Goal: Task Accomplishment & Management: Complete application form

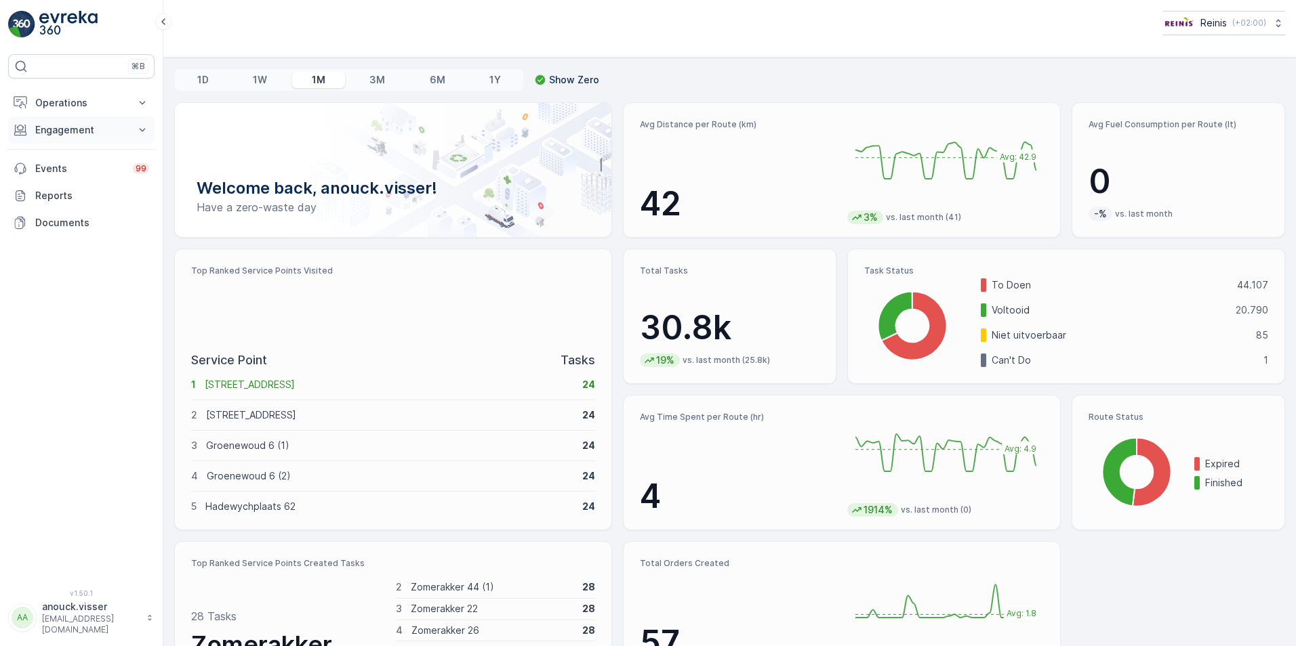
click at [87, 130] on p "Engagement" at bounding box center [81, 130] width 92 height 14
click at [61, 215] on p "Service Points" at bounding box center [68, 210] width 66 height 14
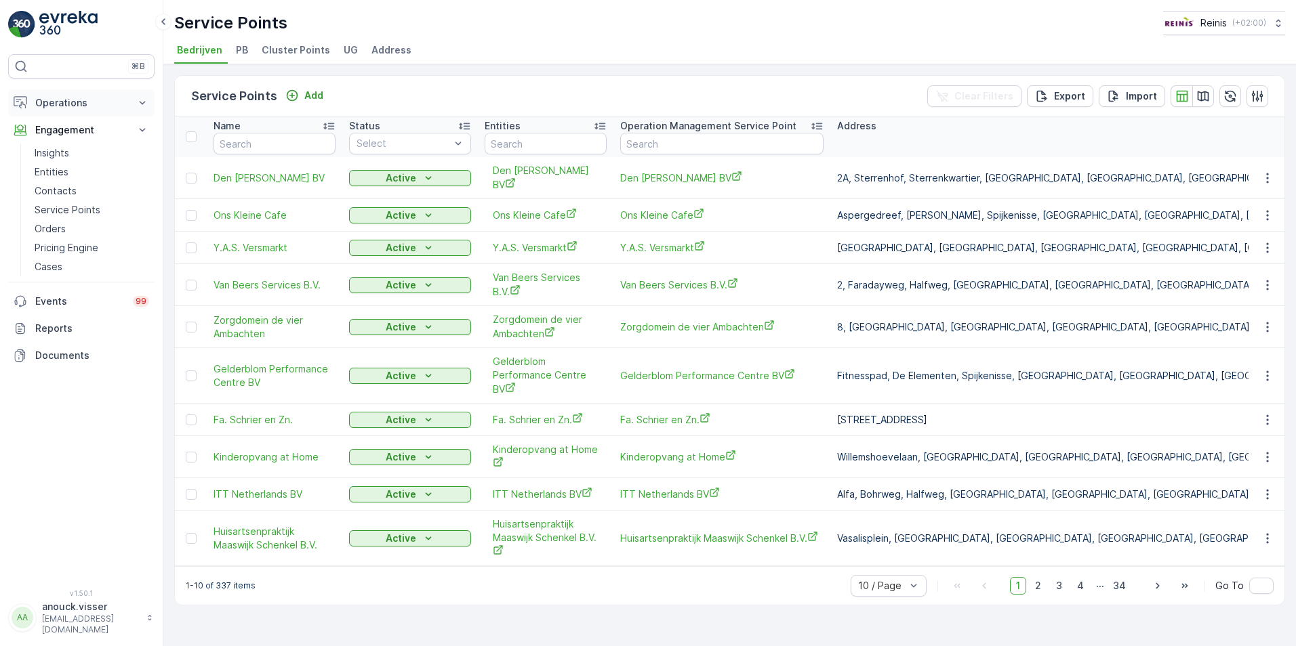
click at [98, 96] on button "Operations" at bounding box center [81, 102] width 146 height 27
click at [77, 166] on p "Routes & Tasks" at bounding box center [70, 164] width 70 height 14
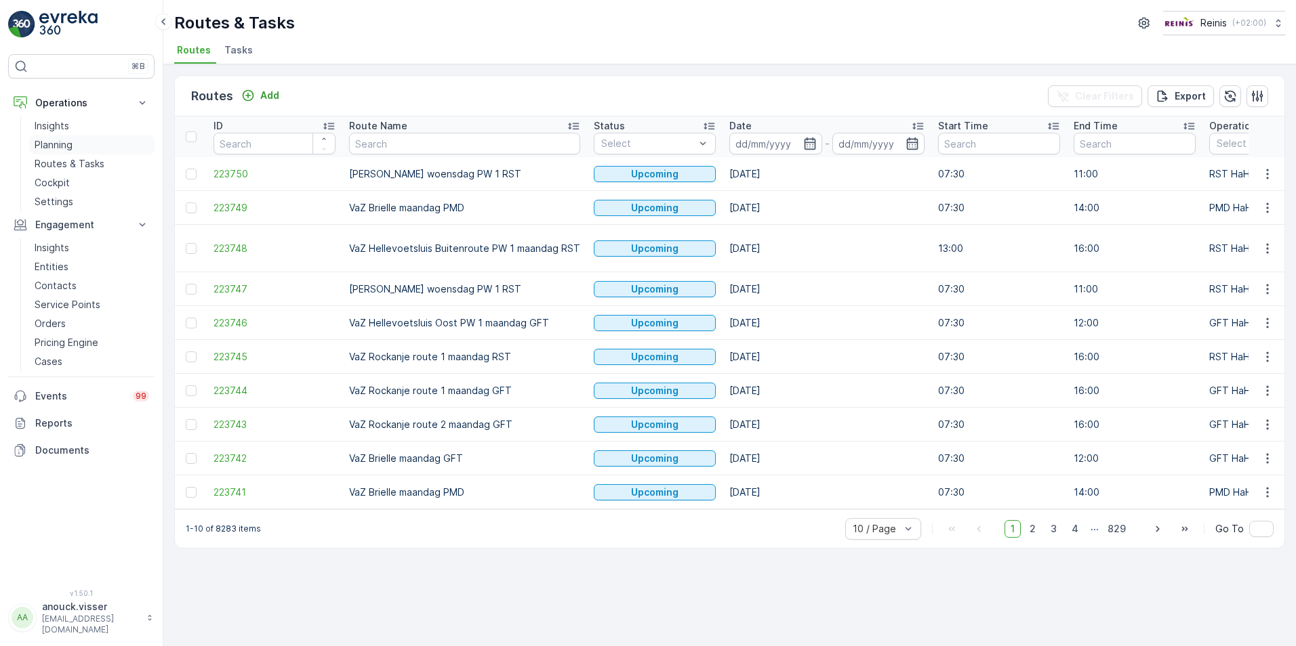
drag, startPoint x: 62, startPoint y: 146, endPoint x: 93, endPoint y: 152, distance: 31.8
click at [62, 147] on p "Planning" at bounding box center [54, 145] width 38 height 14
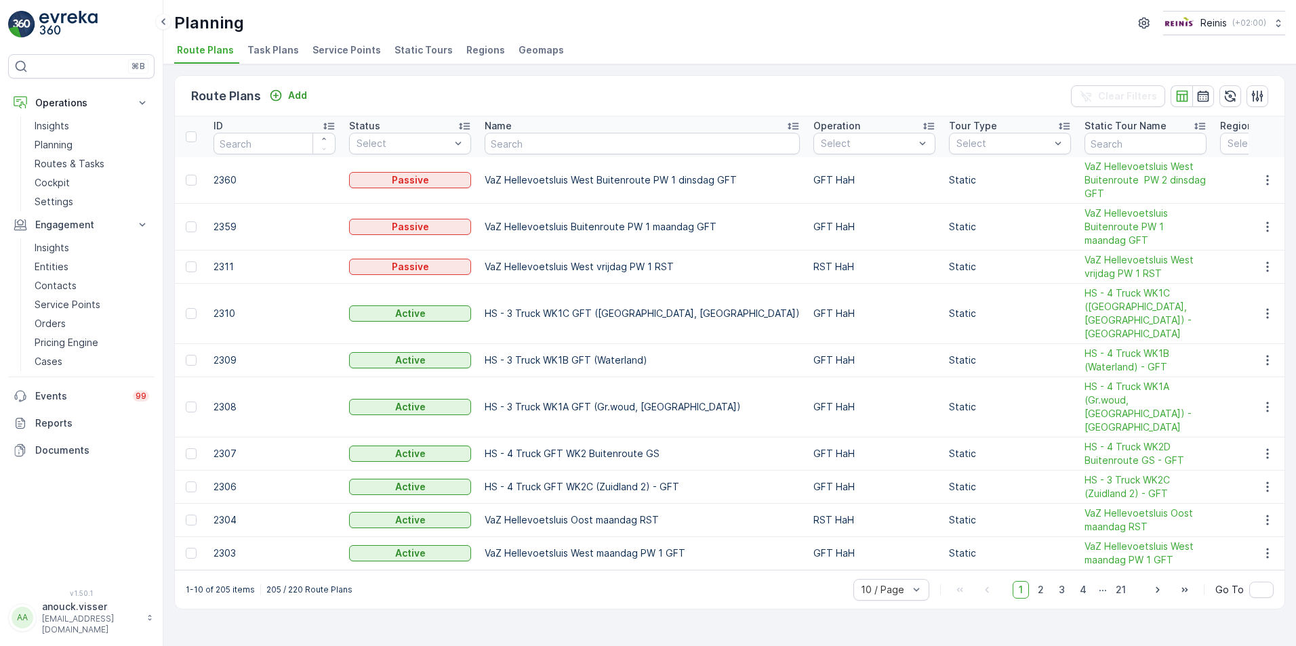
drag, startPoint x: 323, startPoint y: 53, endPoint x: 308, endPoint y: 68, distance: 21.6
click at [323, 54] on span "Service Points" at bounding box center [346, 50] width 68 height 14
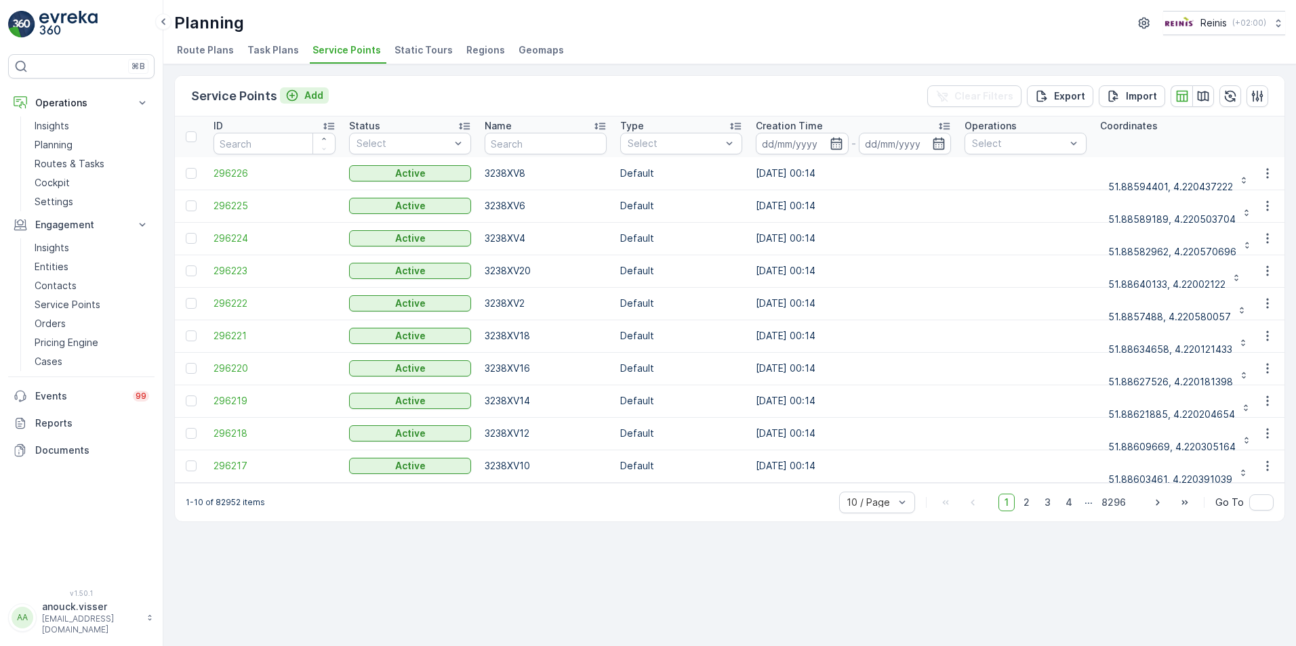
click at [305, 95] on p "Add" at bounding box center [313, 96] width 19 height 14
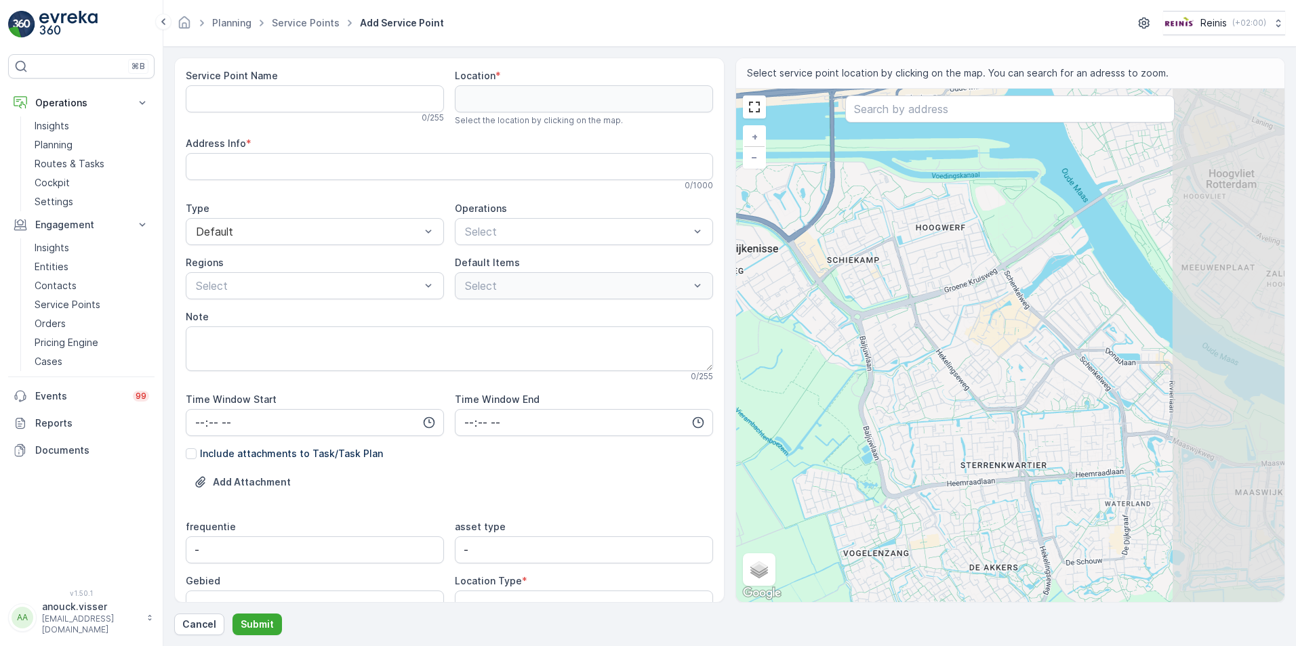
drag, startPoint x: 1117, startPoint y: 455, endPoint x: 943, endPoint y: 361, distance: 198.0
click at [943, 361] on div "+ − Satellite Roadmap Terrain Hybrid Leaflet Keyboard shortcuts Map Data Map da…" at bounding box center [1010, 346] width 549 height 514
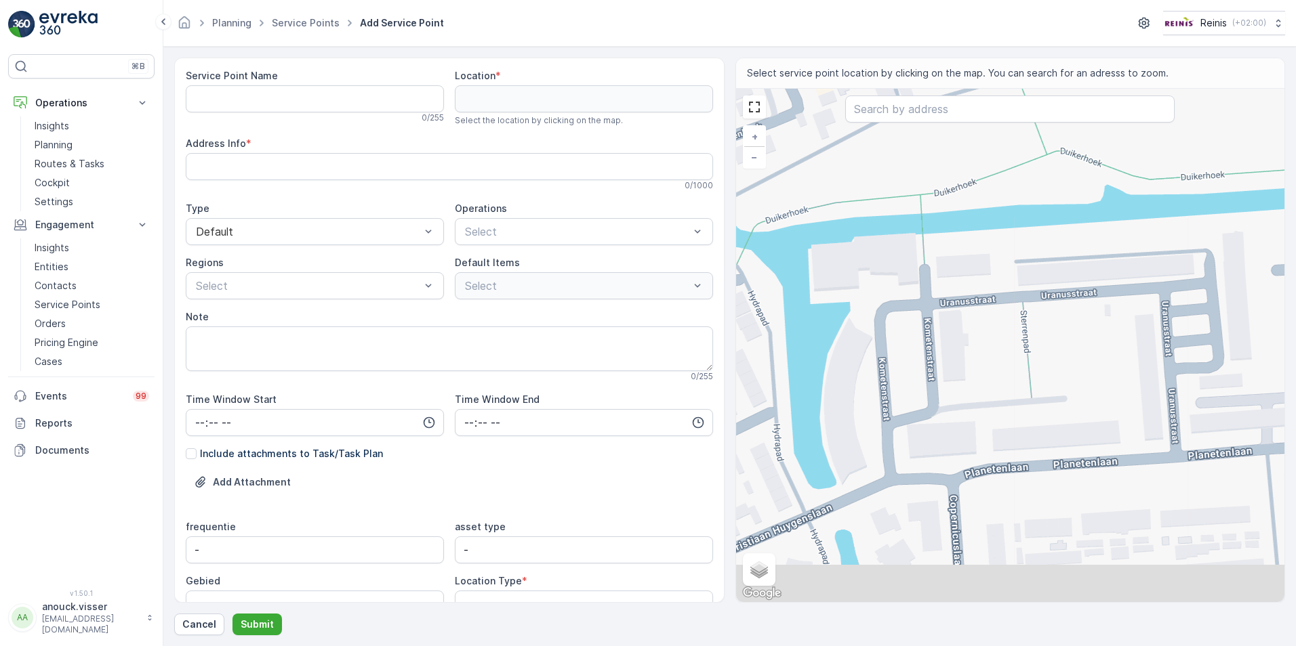
drag, startPoint x: 897, startPoint y: 372, endPoint x: 922, endPoint y: 321, distance: 57.3
click at [922, 321] on div "+ − Satellite Roadmap Terrain Hybrid Leaflet Keyboard shortcuts Map Data Map da…" at bounding box center [1010, 346] width 549 height 514
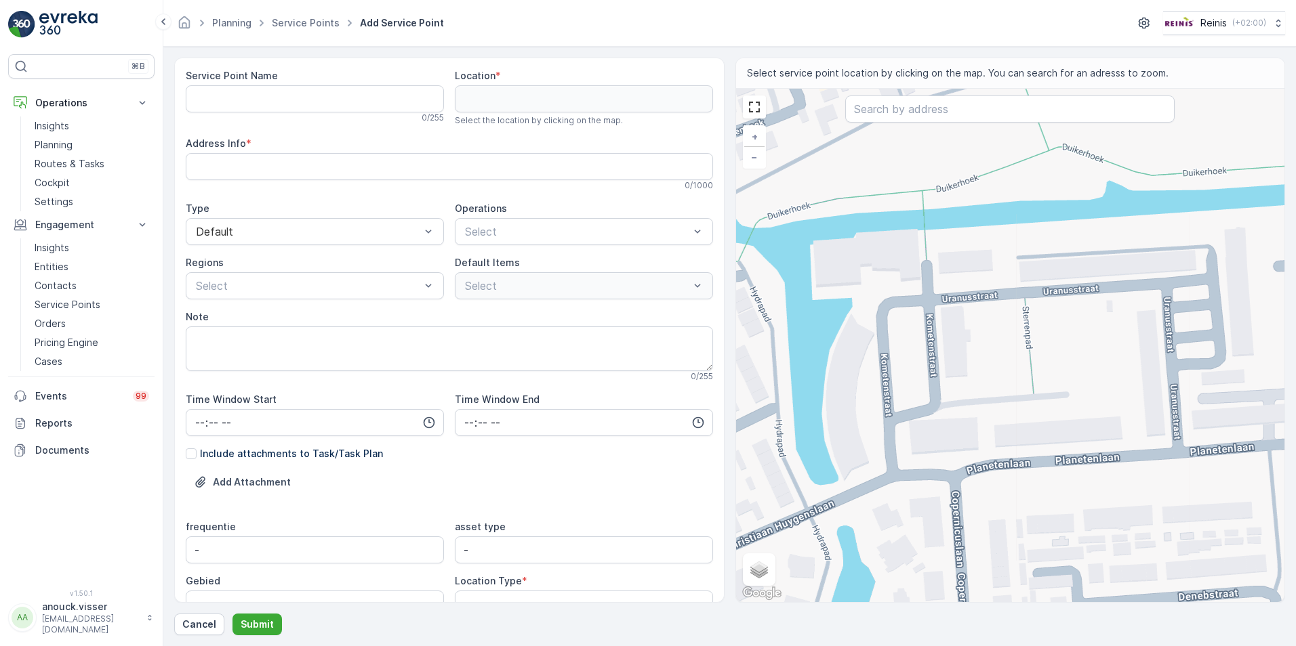
click at [941, 371] on div "+ − Satellite Roadmap Terrain Hybrid Leaflet Keyboard shortcuts Map Data Map da…" at bounding box center [1010, 346] width 549 height 514
type input "51.84179673695071,4.318403842789361"
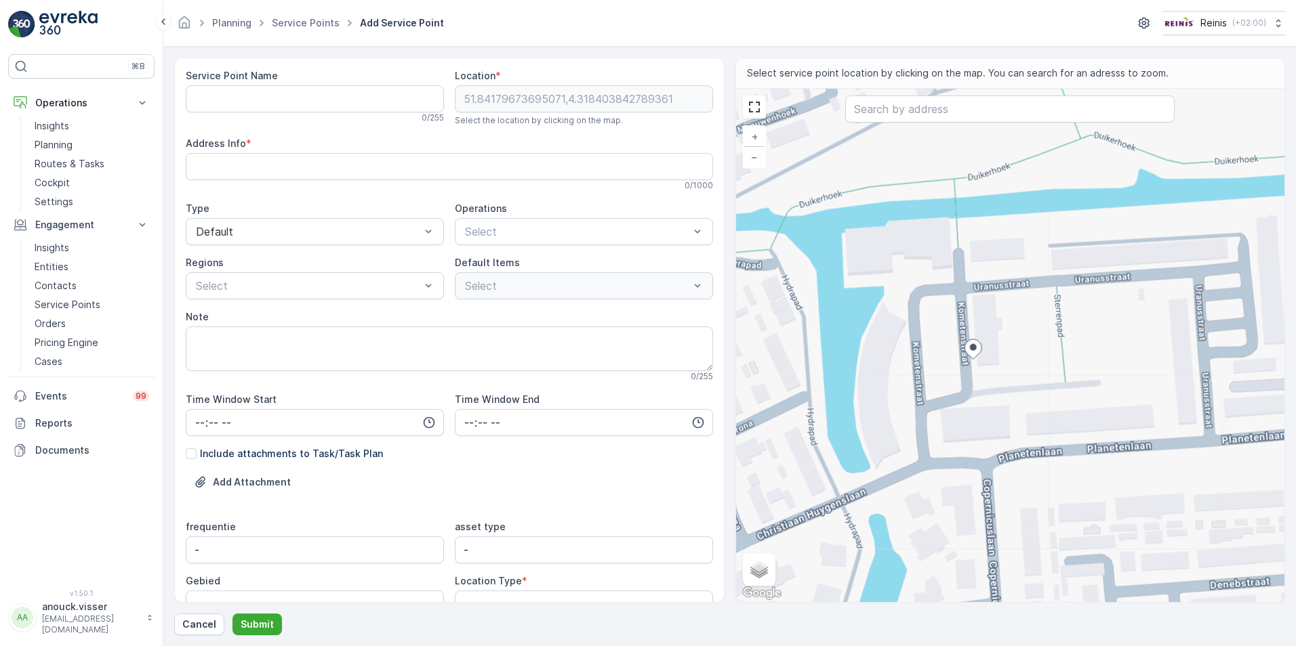
type Info "[STREET_ADDRESS]"
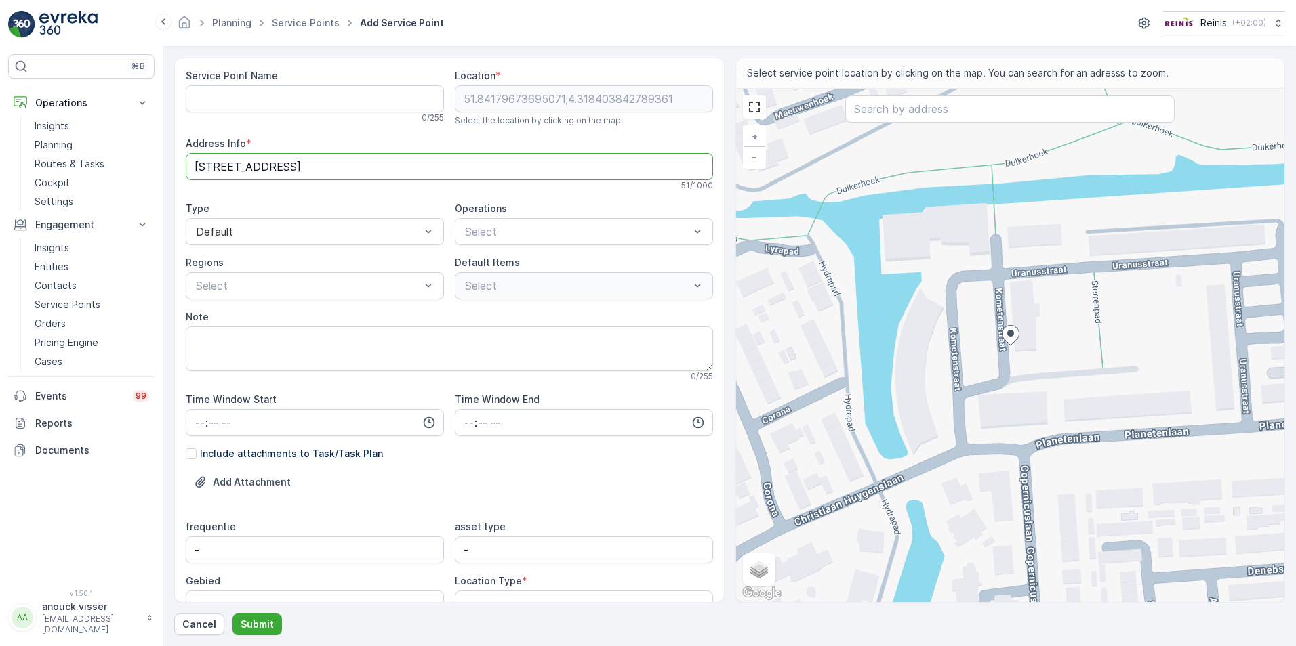
drag, startPoint x: 287, startPoint y: 166, endPoint x: 190, endPoint y: 170, distance: 97.0
click at [190, 170] on Info "[STREET_ADDRESS]" at bounding box center [449, 166] width 527 height 27
click at [304, 99] on Name "Service Point Name" at bounding box center [315, 98] width 258 height 27
paste Name "[STREET_ADDRESS]"
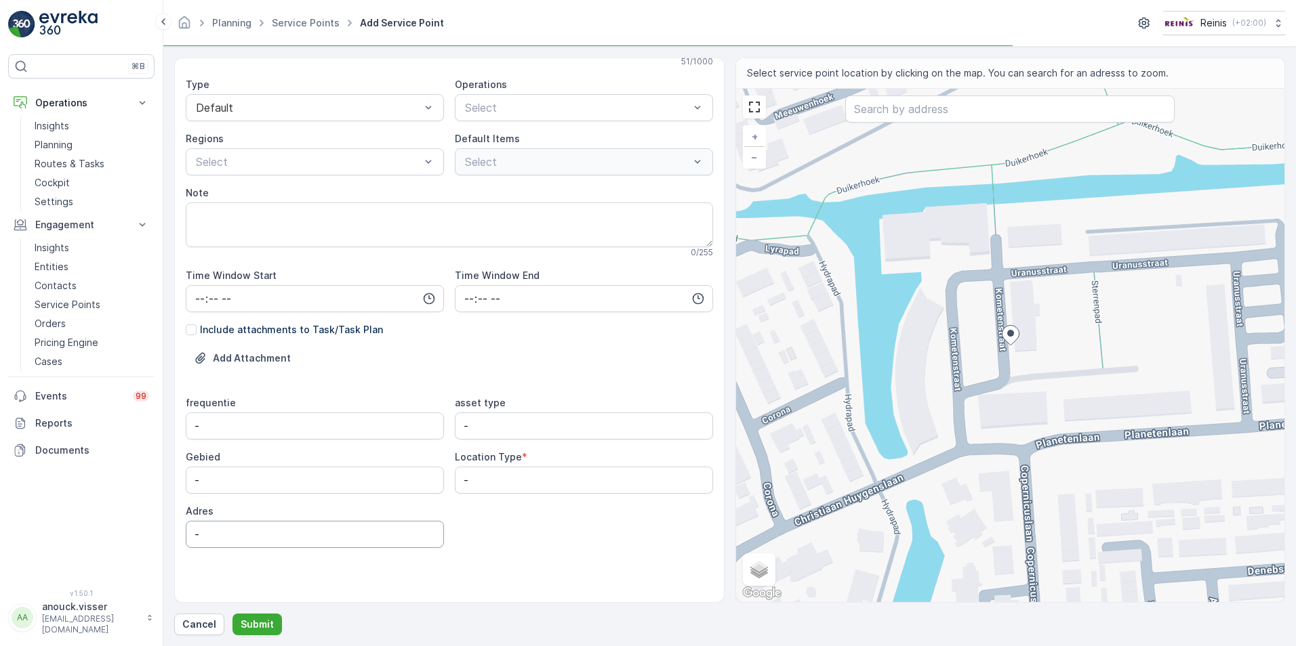
type Name "[STREET_ADDRESS]"
drag, startPoint x: 234, startPoint y: 531, endPoint x: 241, endPoint y: 514, distance: 17.6
click at [158, 537] on div "⌘B Operations Insights Planning Routes & Tasks Cockpit Settings Engagement Insi…" at bounding box center [648, 323] width 1296 height 646
paste input "[STREET_ADDRESS]"
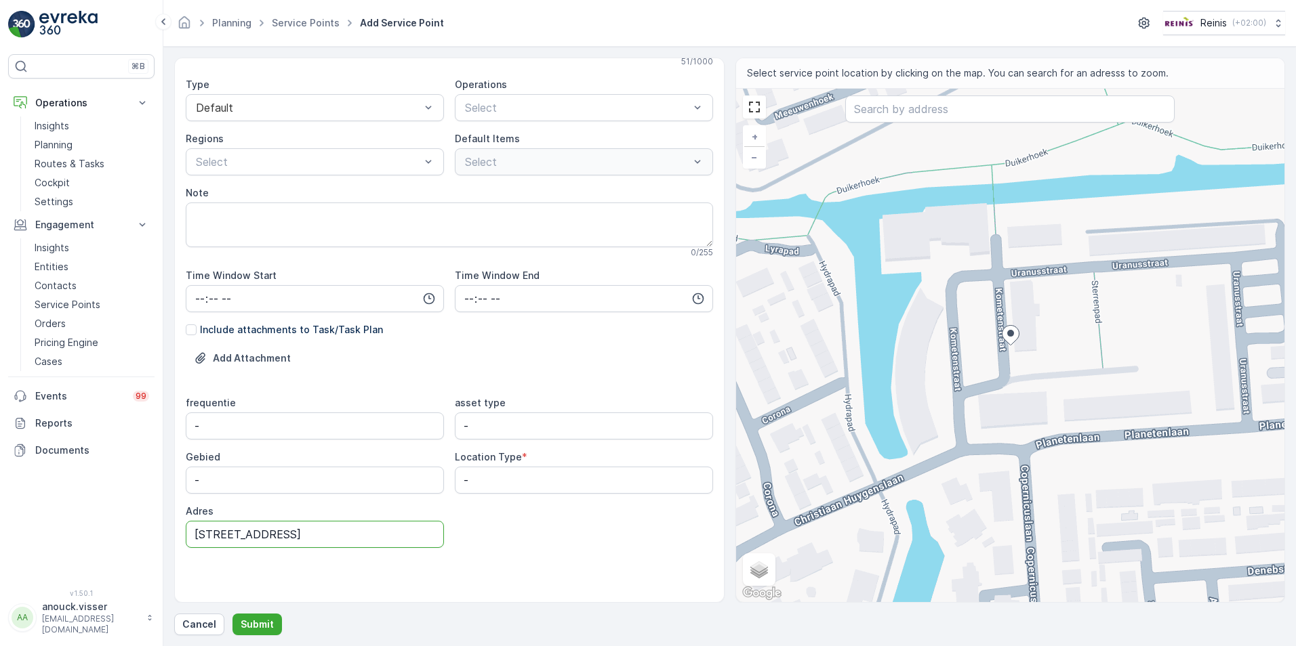
scroll to position [0, 0]
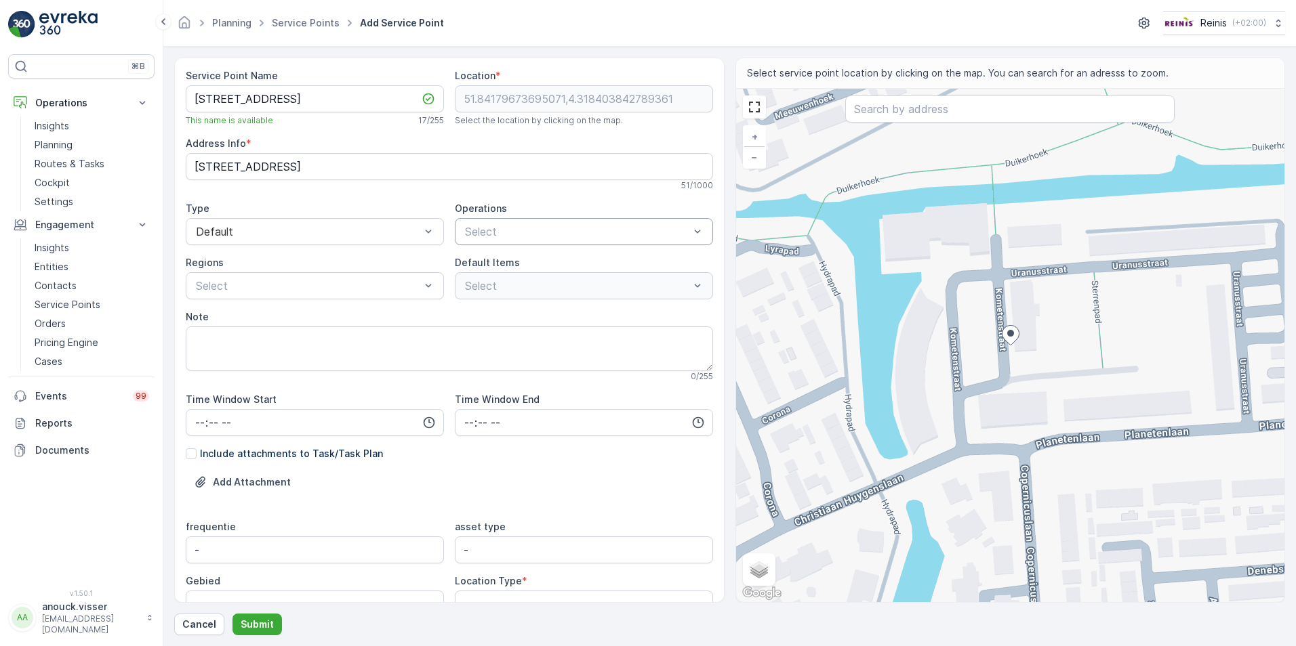
type input "[STREET_ADDRESS]"
click at [500, 220] on div "Select" at bounding box center [584, 231] width 258 height 27
click at [531, 361] on div "[GEOGRAPHIC_DATA]" at bounding box center [584, 357] width 242 height 12
click at [585, 234] on div at bounding box center [631, 232] width 92 height 12
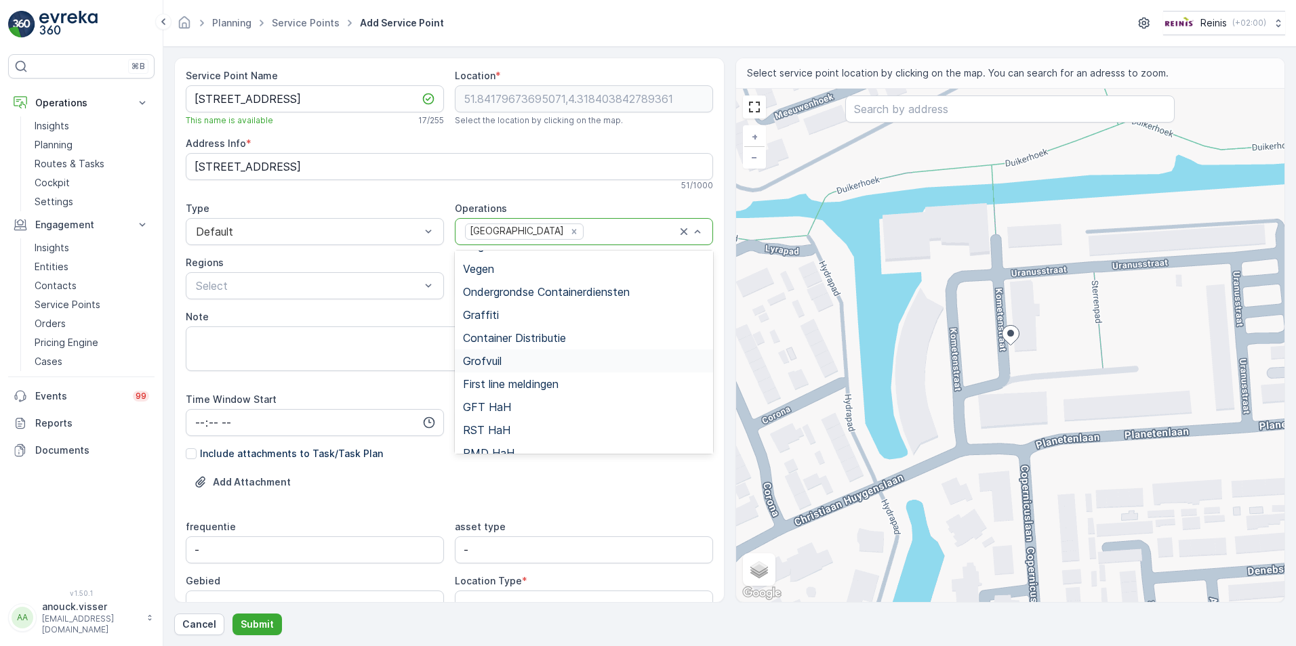
scroll to position [240, 0]
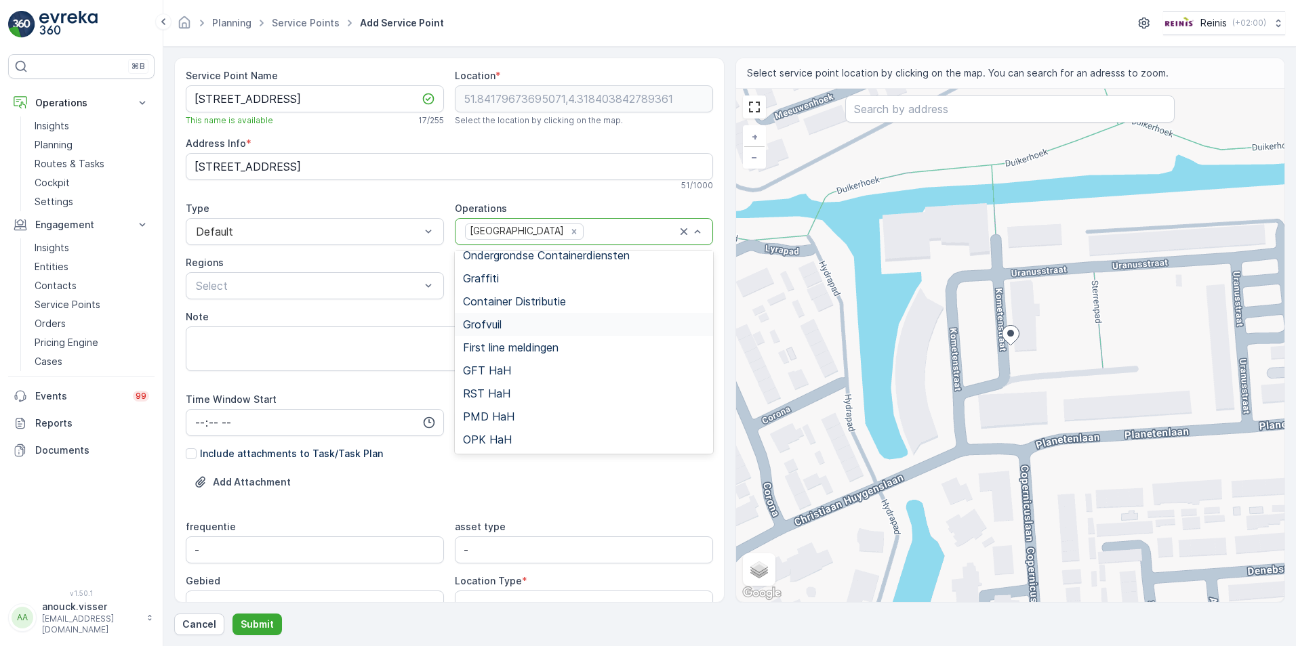
click at [503, 333] on div "Grofvuil" at bounding box center [584, 324] width 258 height 23
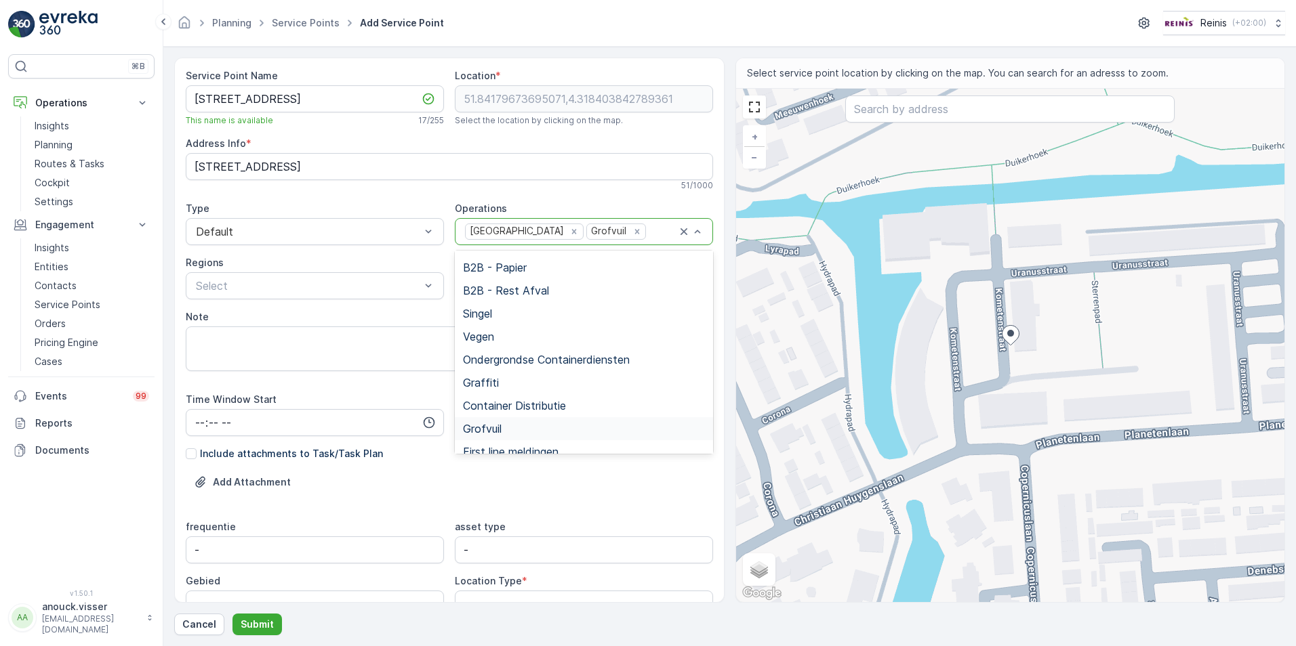
scroll to position [203, 0]
click at [483, 411] on span "GFT HaH" at bounding box center [487, 407] width 48 height 12
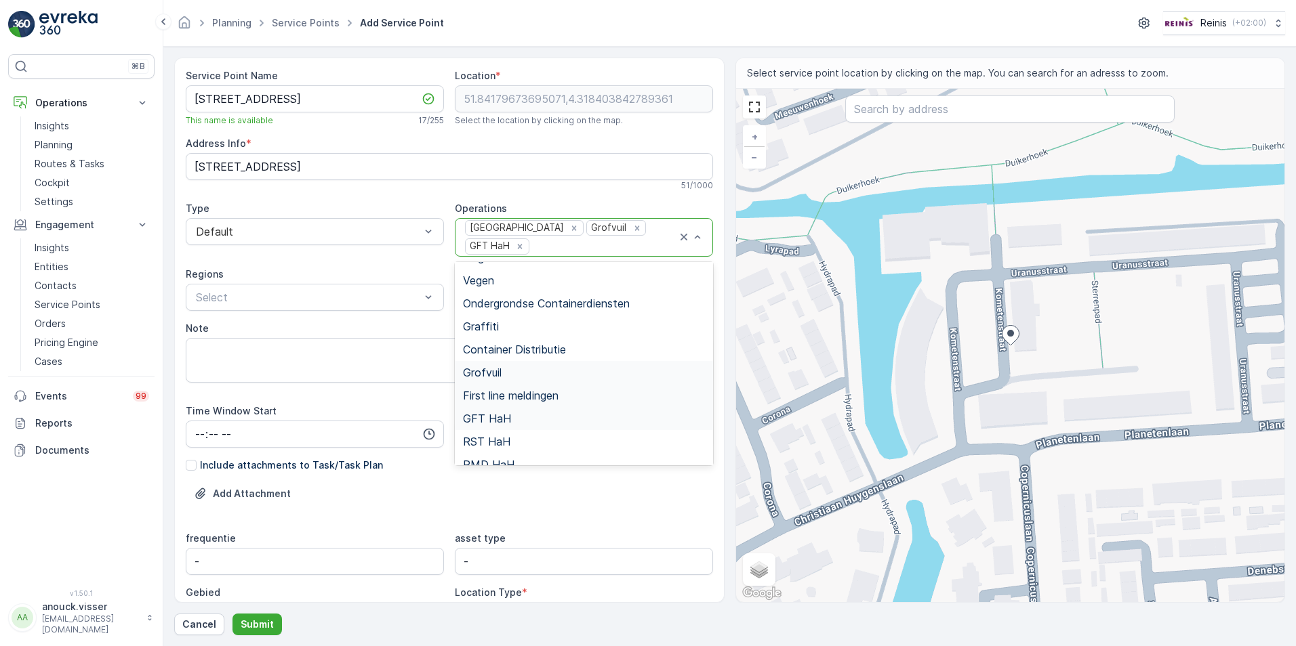
scroll to position [240, 0]
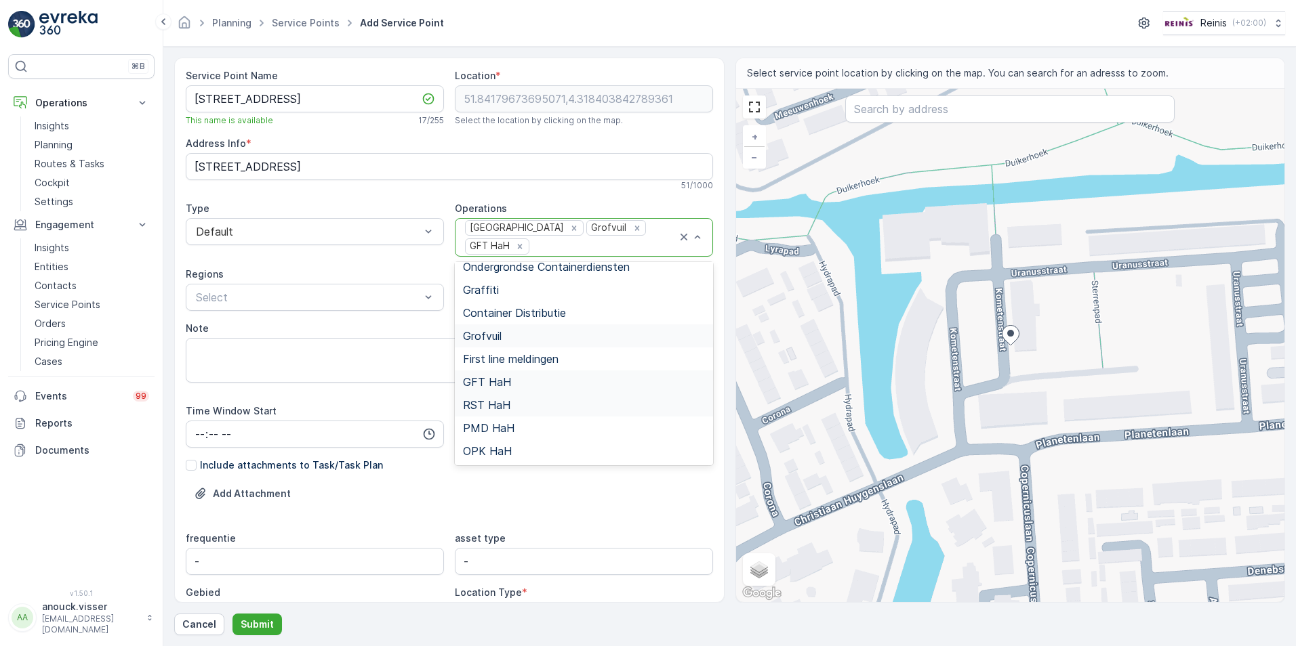
click at [497, 407] on span "RST HaH" at bounding box center [486, 405] width 47 height 12
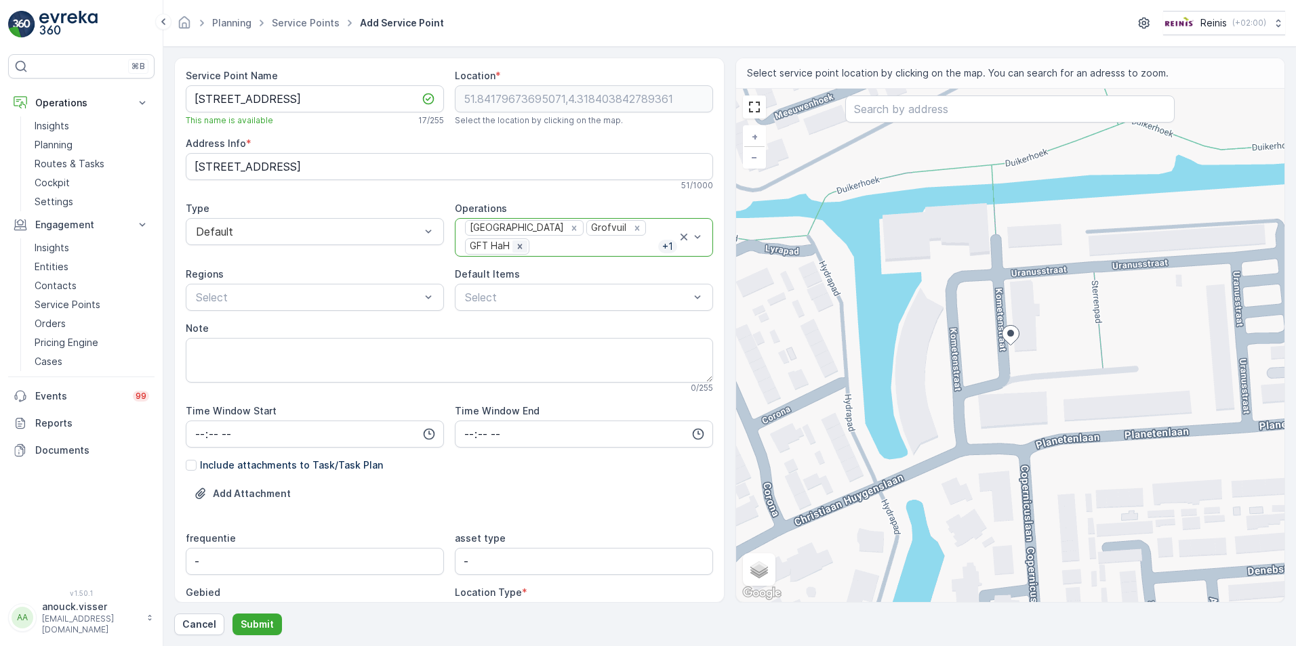
click at [520, 247] on icon "Remove GFT HaH" at bounding box center [519, 246] width 9 height 9
click at [522, 247] on icon "Remove RST HaH" at bounding box center [519, 246] width 9 height 9
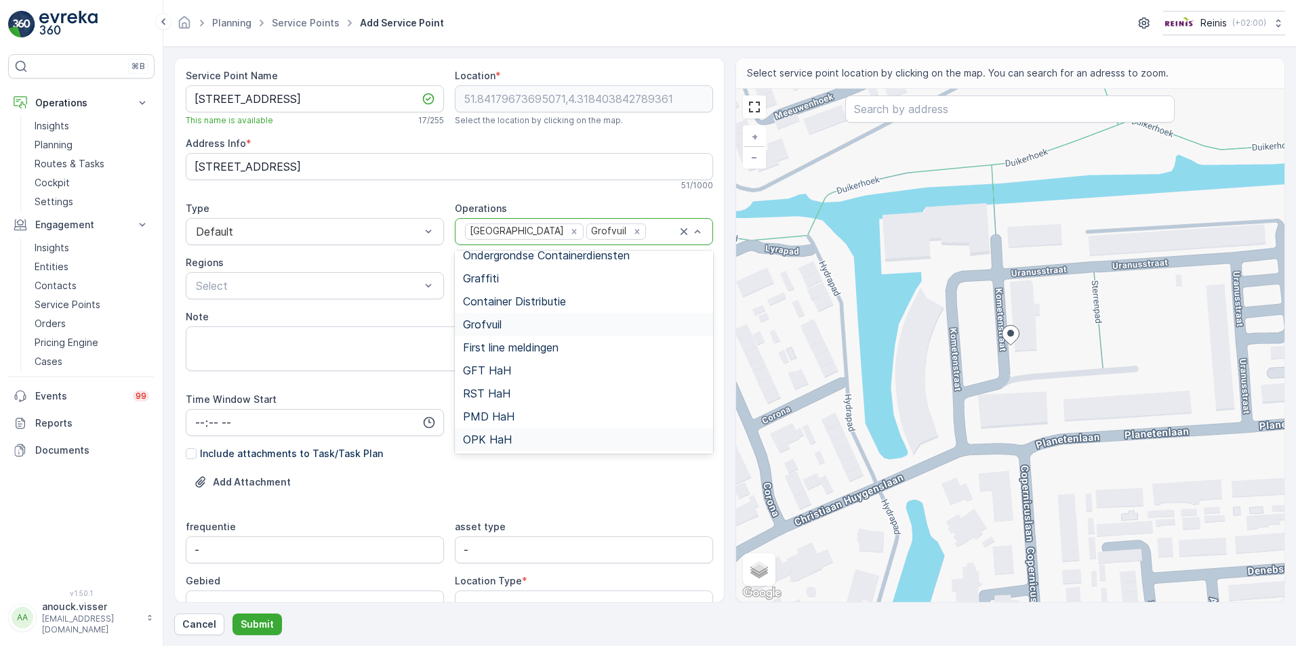
click at [474, 441] on span "OPK HaH" at bounding box center [487, 440] width 49 height 12
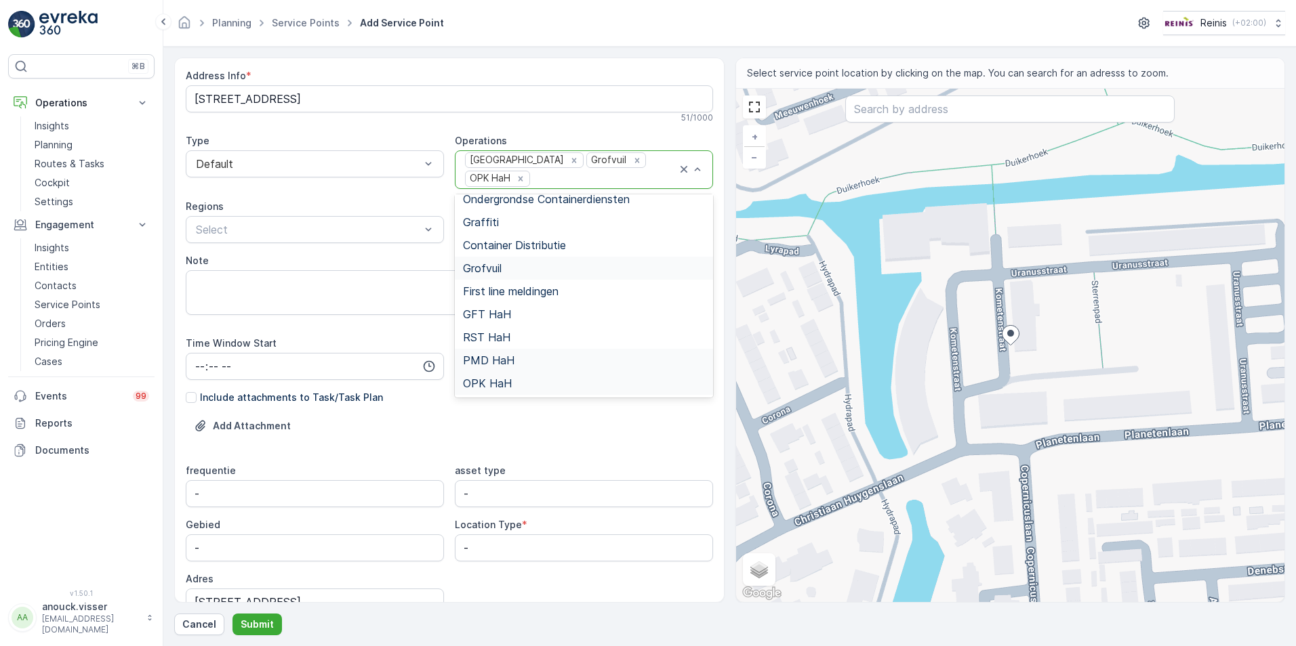
click at [508, 361] on span "PMD HaH" at bounding box center [489, 360] width 52 height 12
click at [486, 310] on span "GFT HaH" at bounding box center [487, 314] width 48 height 12
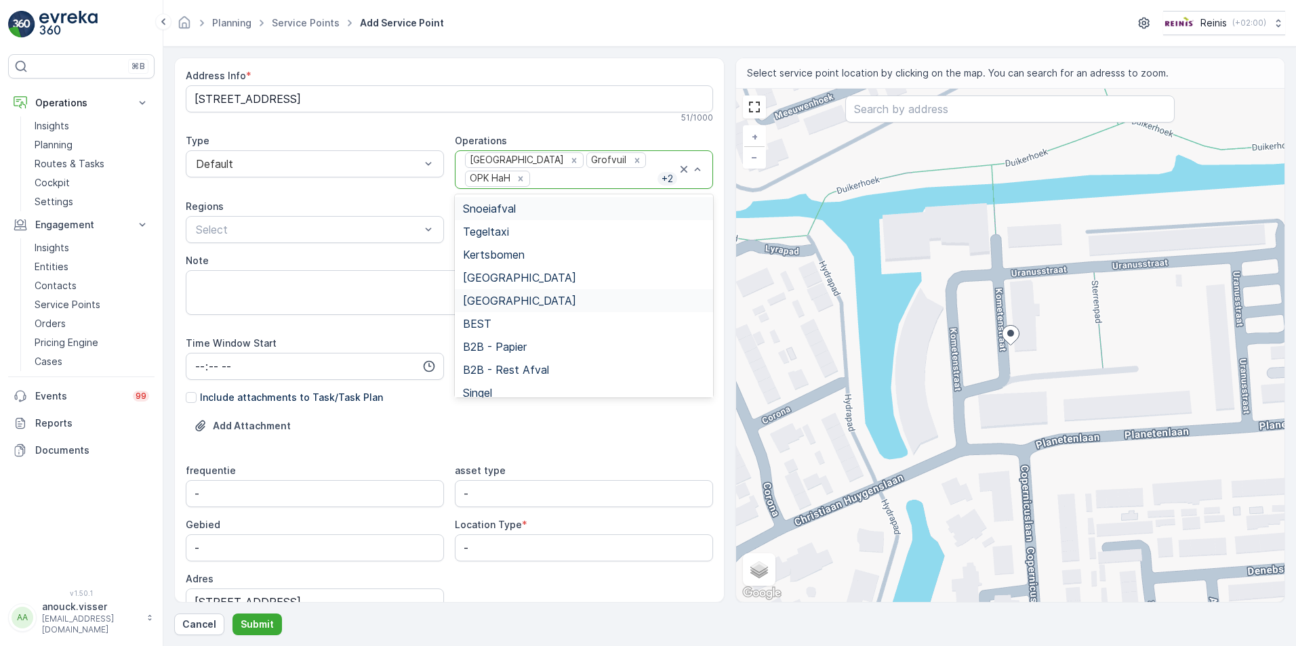
click at [665, 177] on p "+ 2" at bounding box center [667, 179] width 14 height 14
click at [646, 171] on div "Huis aan Huis Grofvuil OPK HaH + 2" at bounding box center [570, 169] width 213 height 37
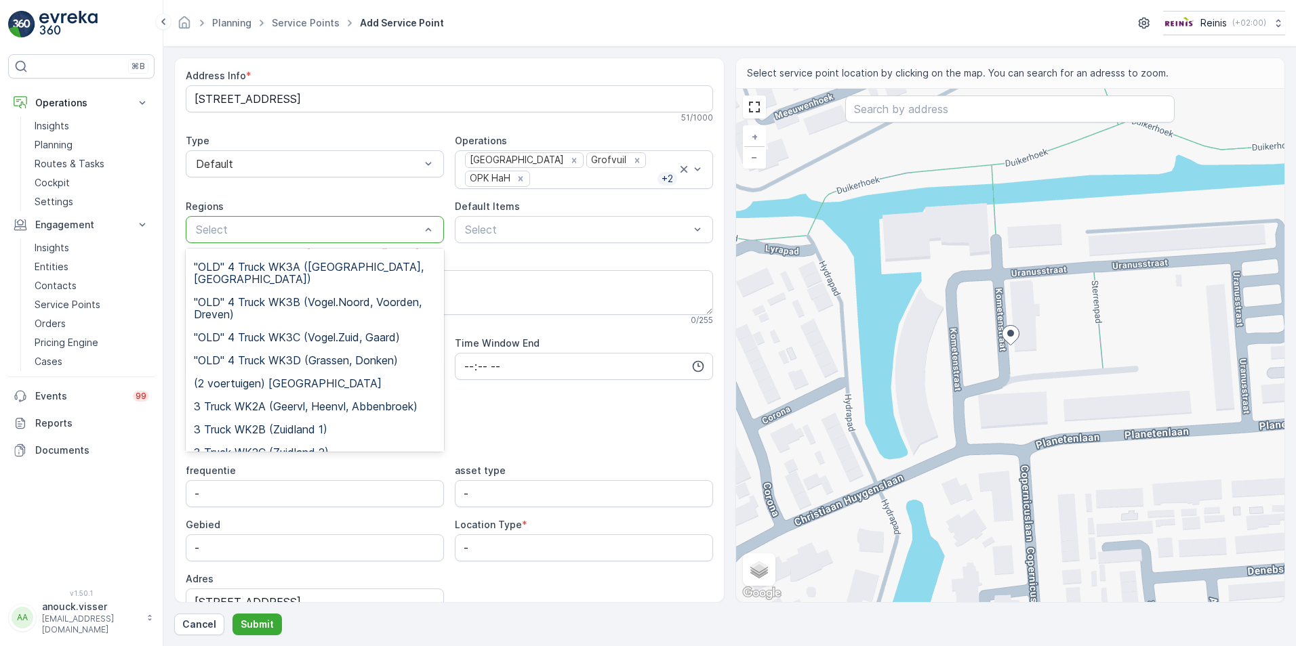
scroll to position [203, 0]
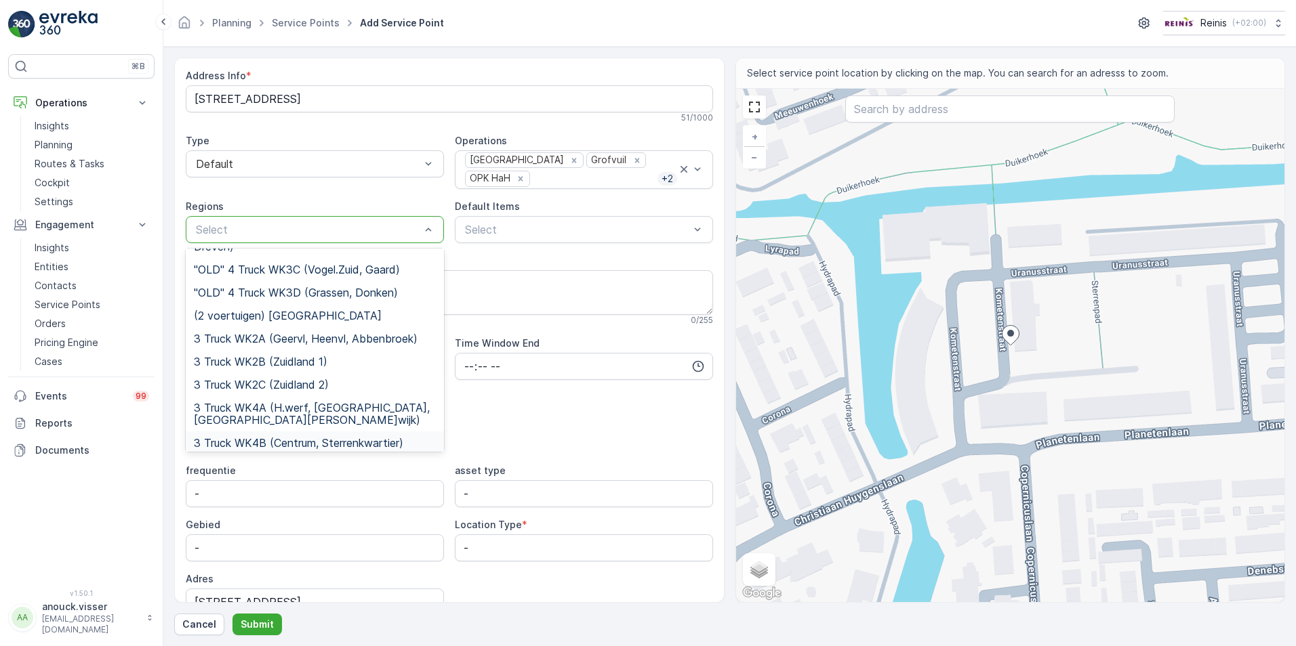
click at [309, 437] on span "3 Truck WK4B (Centrum, Sterrenkwartier)" at bounding box center [298, 443] width 209 height 12
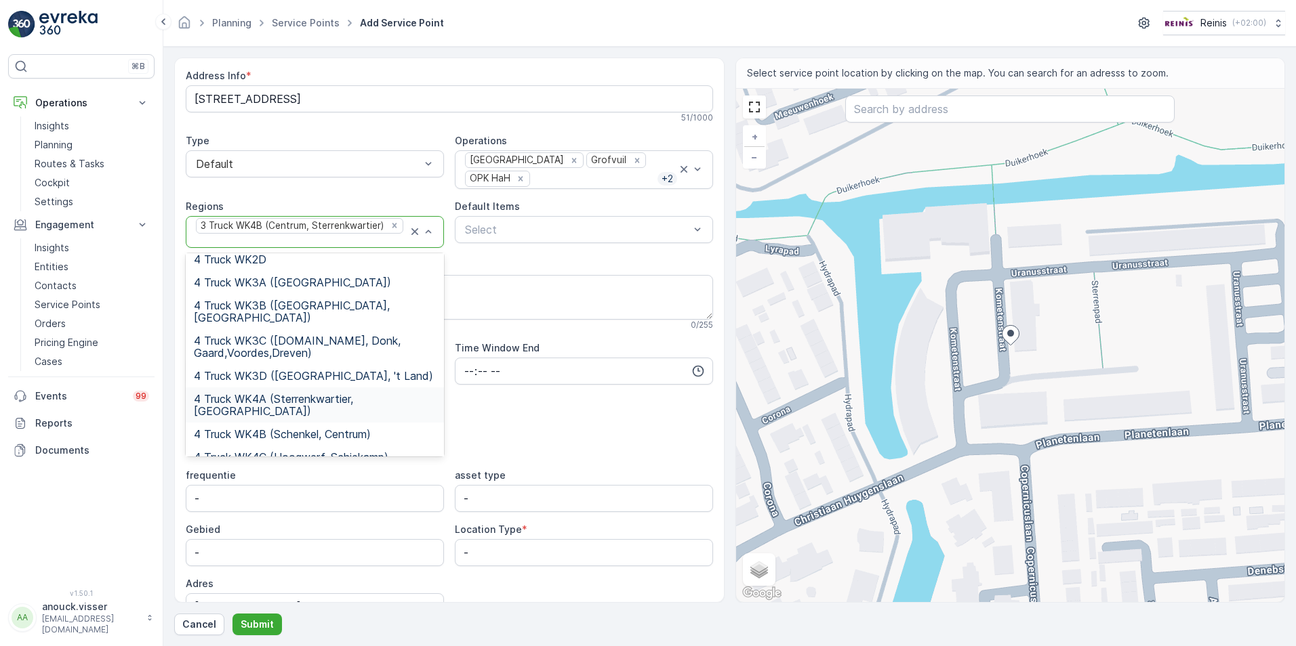
scroll to position [610, 0]
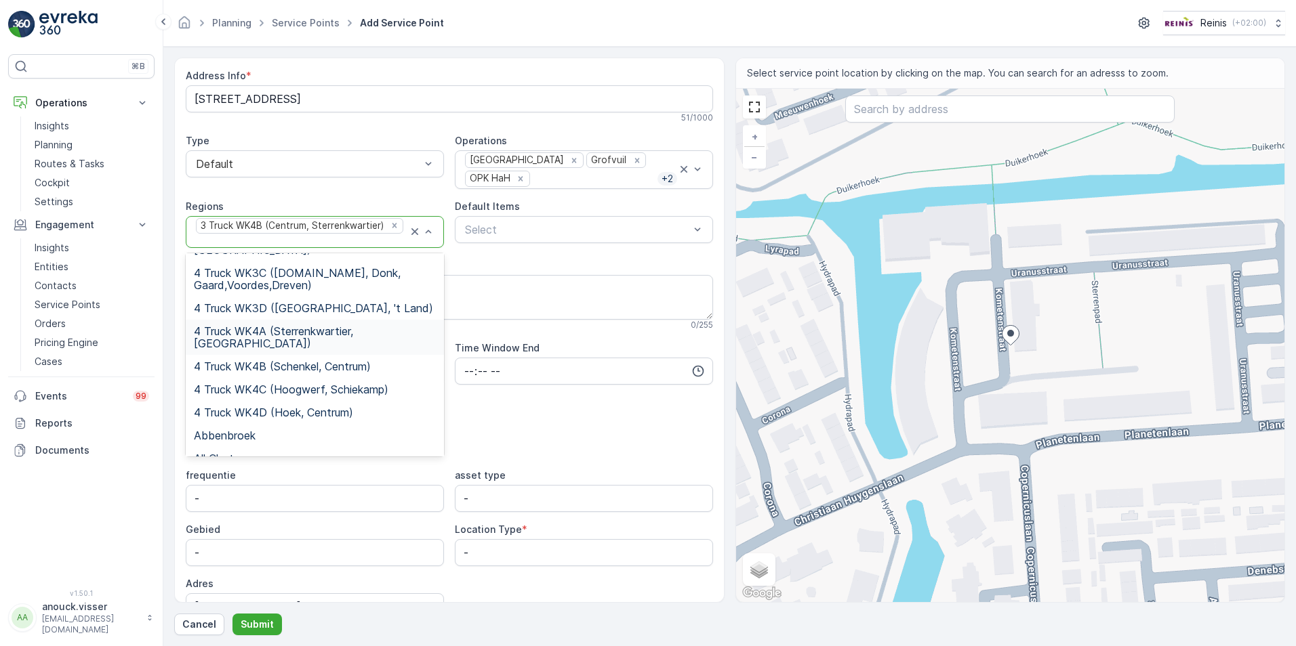
click at [324, 325] on span "4 Truck WK4A (Sterrenkwartier, [GEOGRAPHIC_DATA])" at bounding box center [315, 337] width 242 height 24
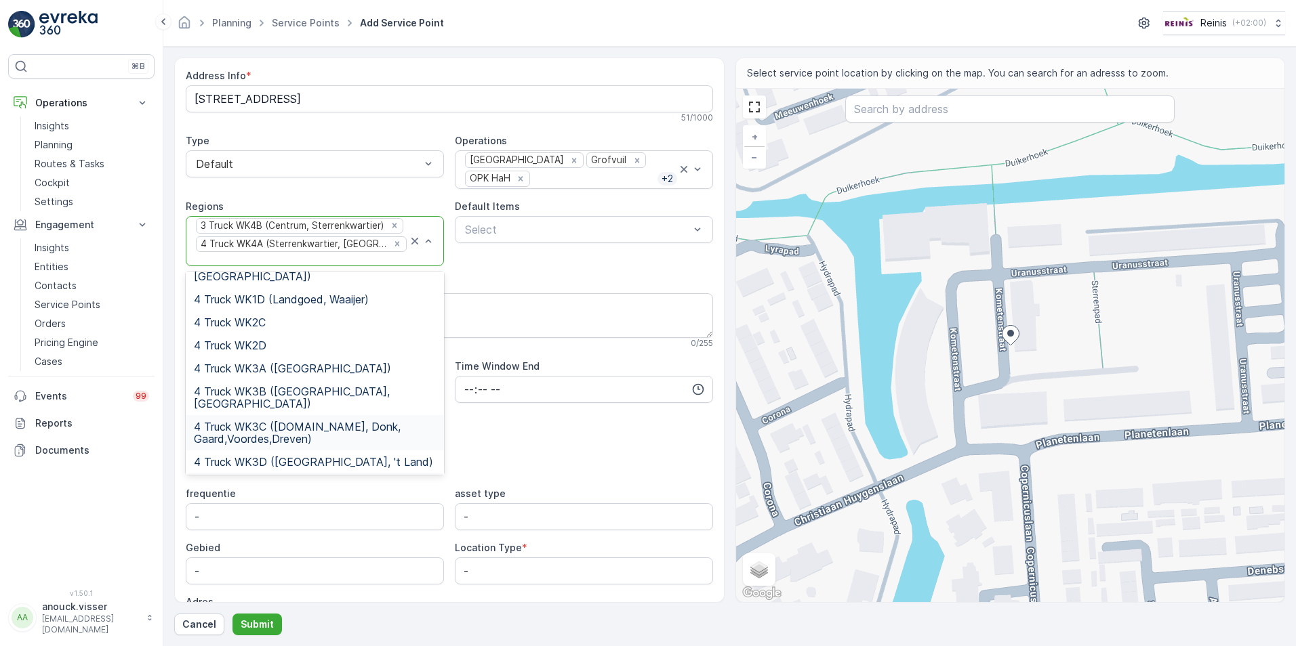
scroll to position [407, 0]
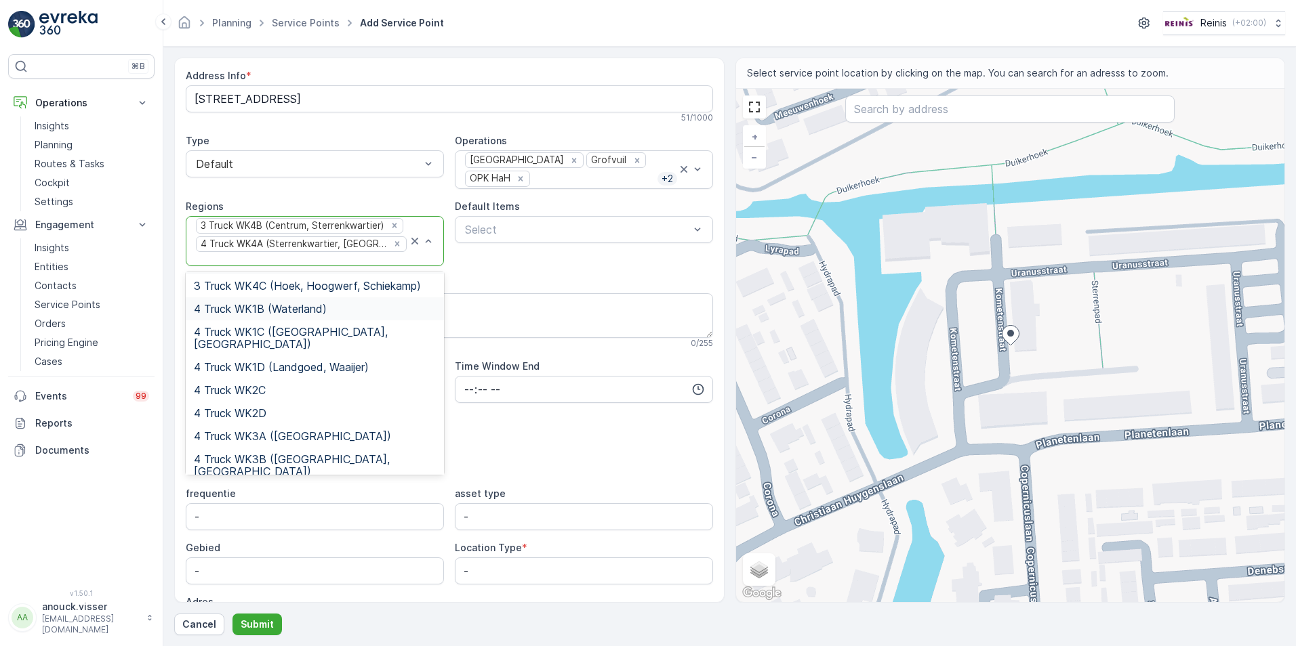
drag, startPoint x: 463, startPoint y: 266, endPoint x: 490, endPoint y: 277, distance: 29.5
click at [464, 268] on div "Service Point Name [STREET_ADDRESS] This name is available 17 / 255 Location * …" at bounding box center [449, 347] width 527 height 692
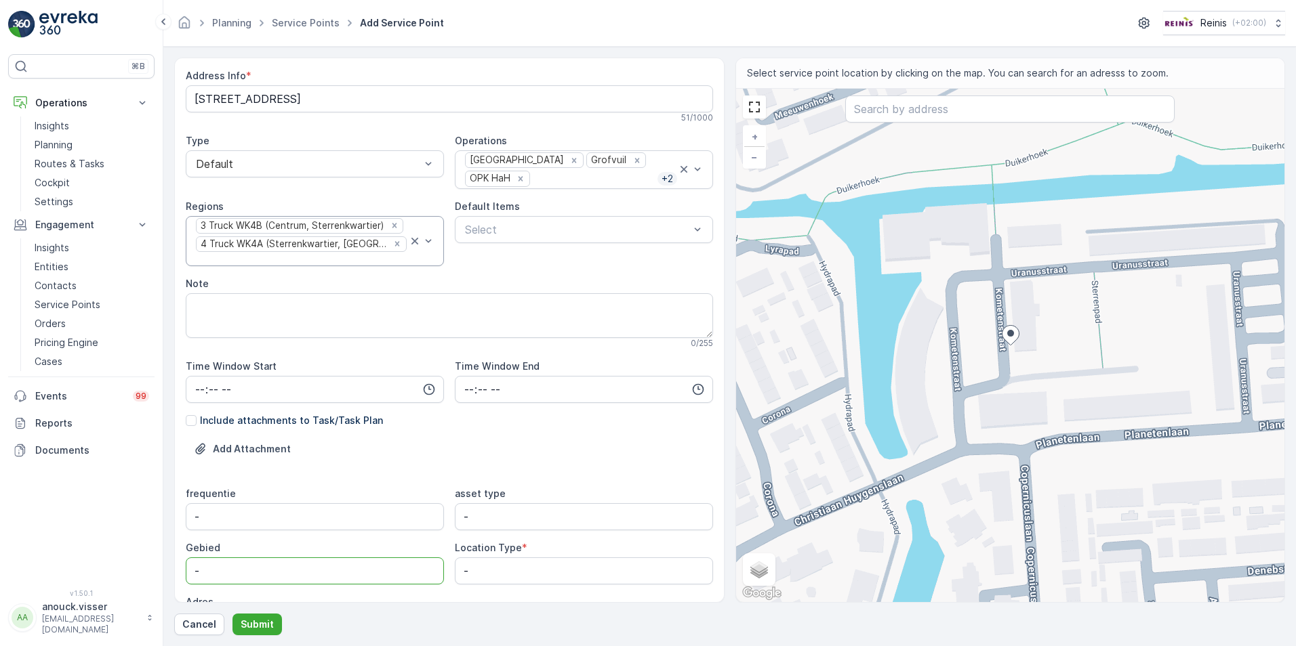
drag, startPoint x: 241, startPoint y: 584, endPoint x: 167, endPoint y: 575, distance: 73.8
click at [169, 574] on form "Service Point Name [STREET_ADDRESS] This name is available 17 / 255 Location * …" at bounding box center [729, 347] width 1132 height 600
type input "Sterrenkwartier"
drag, startPoint x: 489, startPoint y: 572, endPoint x: 443, endPoint y: 588, distance: 48.9
click at [443, 588] on div "frequentie - asset type - Gebied Sterrenkwartier Location Type * - [GEOGRAPHIC_…" at bounding box center [449, 563] width 527 height 152
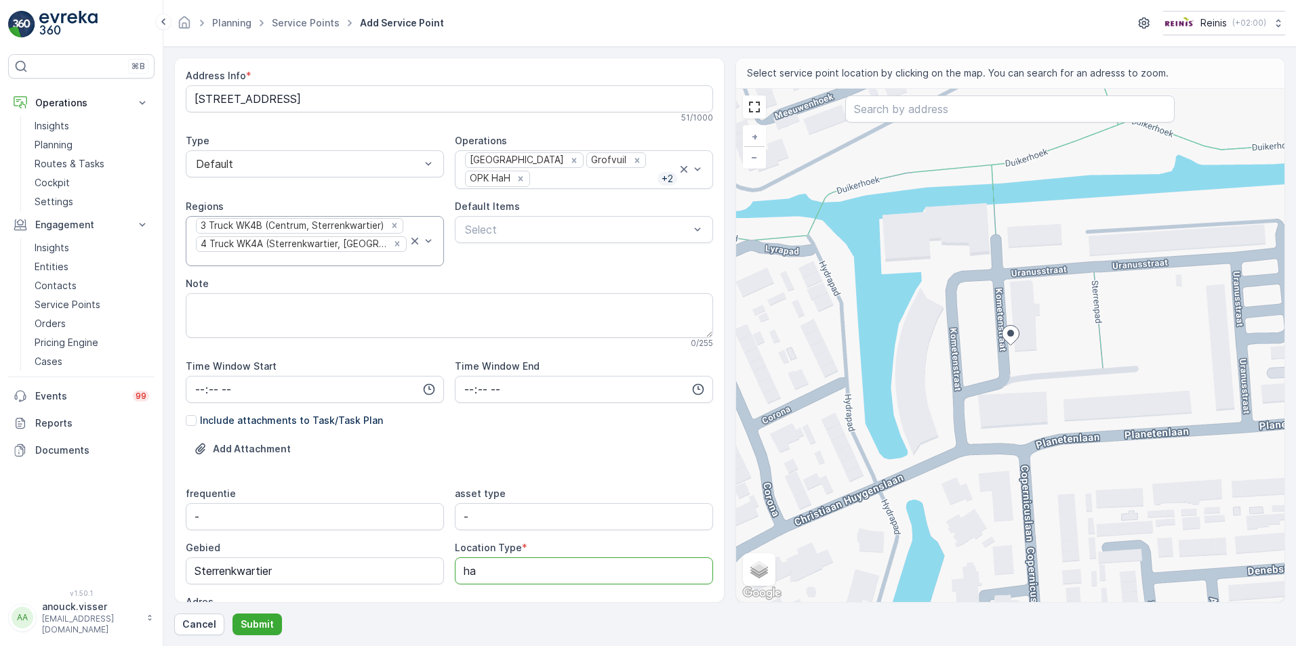
type Type "h"
drag, startPoint x: 496, startPoint y: 522, endPoint x: 436, endPoint y: 534, distance: 61.4
click at [435, 535] on div "frequentie - asset type - Gebied Sterrenkwartier Location Type * Adres [STREET_…" at bounding box center [449, 563] width 527 height 152
type type "h"
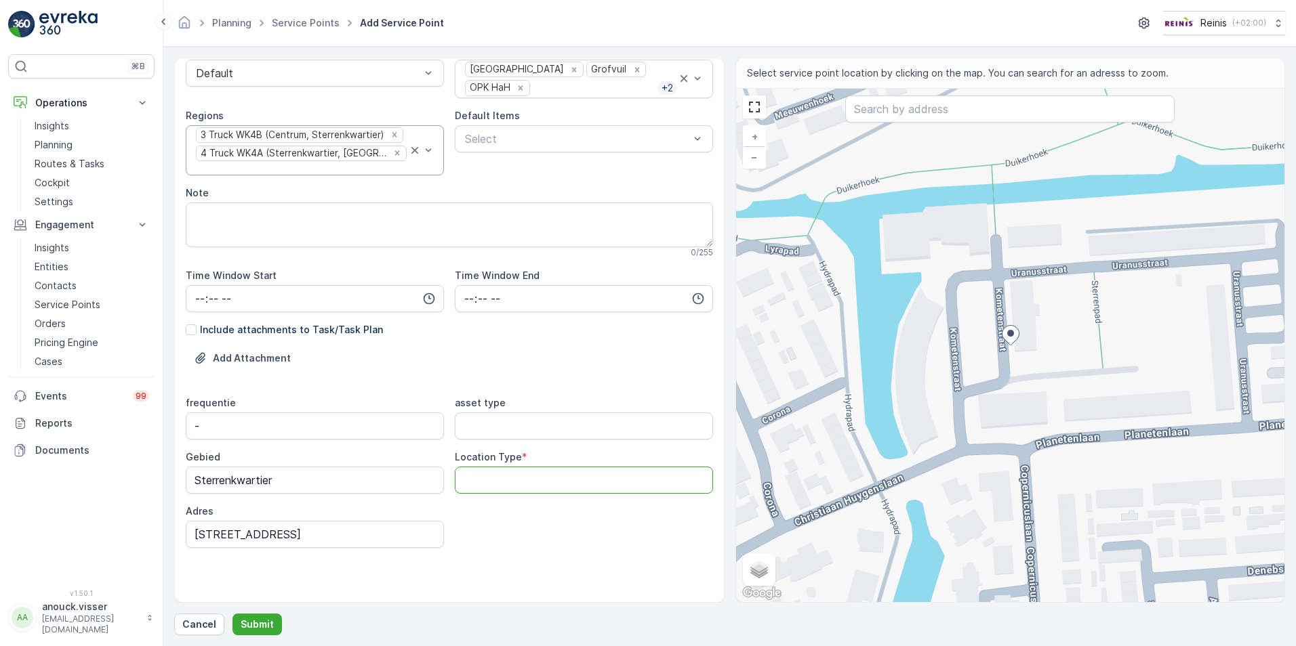
click at [515, 487] on Type "Location Type" at bounding box center [584, 480] width 258 height 27
type Type "clusterplaats"
click at [258, 624] on p "Submit" at bounding box center [257, 625] width 33 height 14
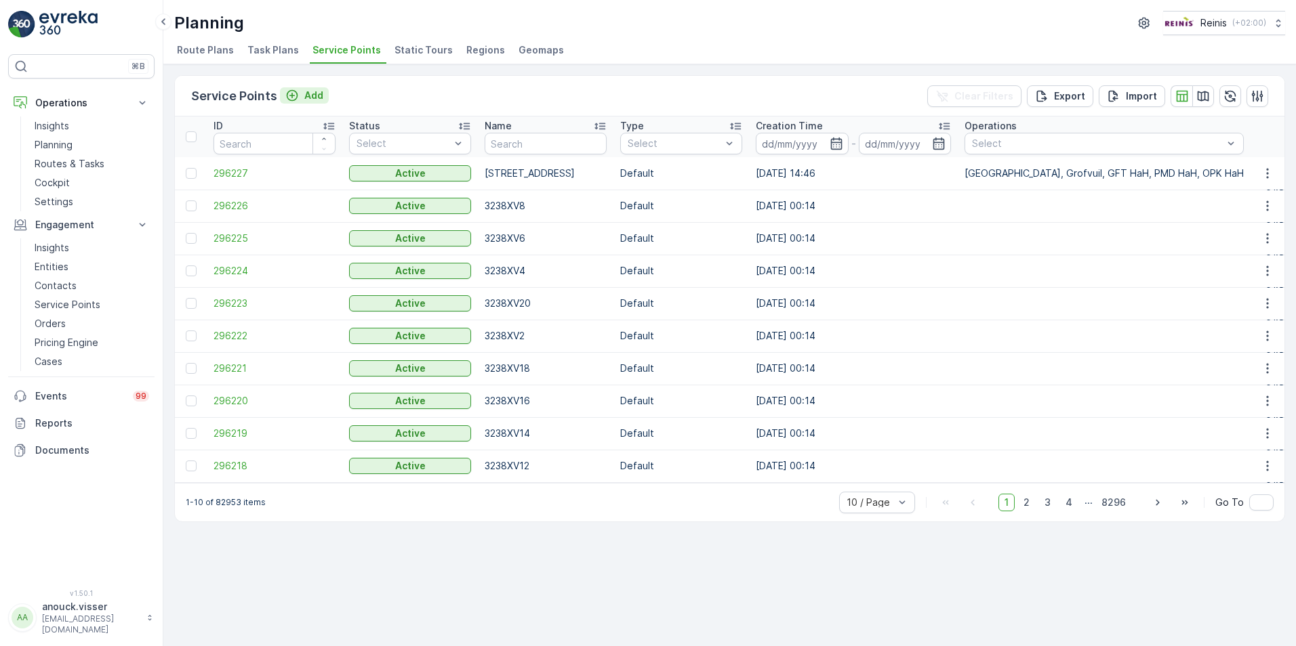
click at [313, 96] on p "Add" at bounding box center [313, 96] width 19 height 14
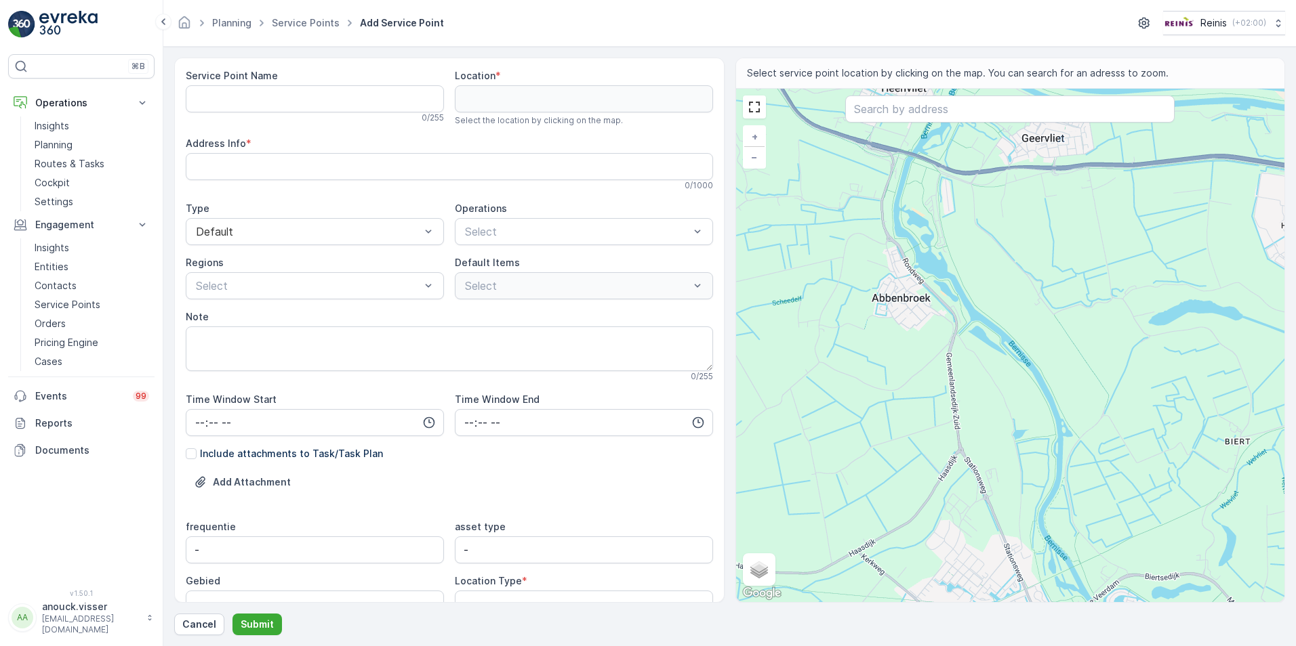
drag, startPoint x: 1014, startPoint y: 329, endPoint x: 870, endPoint y: 587, distance: 295.2
click at [870, 587] on div "+ − Satellite Roadmap Terrain Hybrid Leaflet Keyboard shortcuts Map Data Map da…" at bounding box center [1010, 346] width 549 height 514
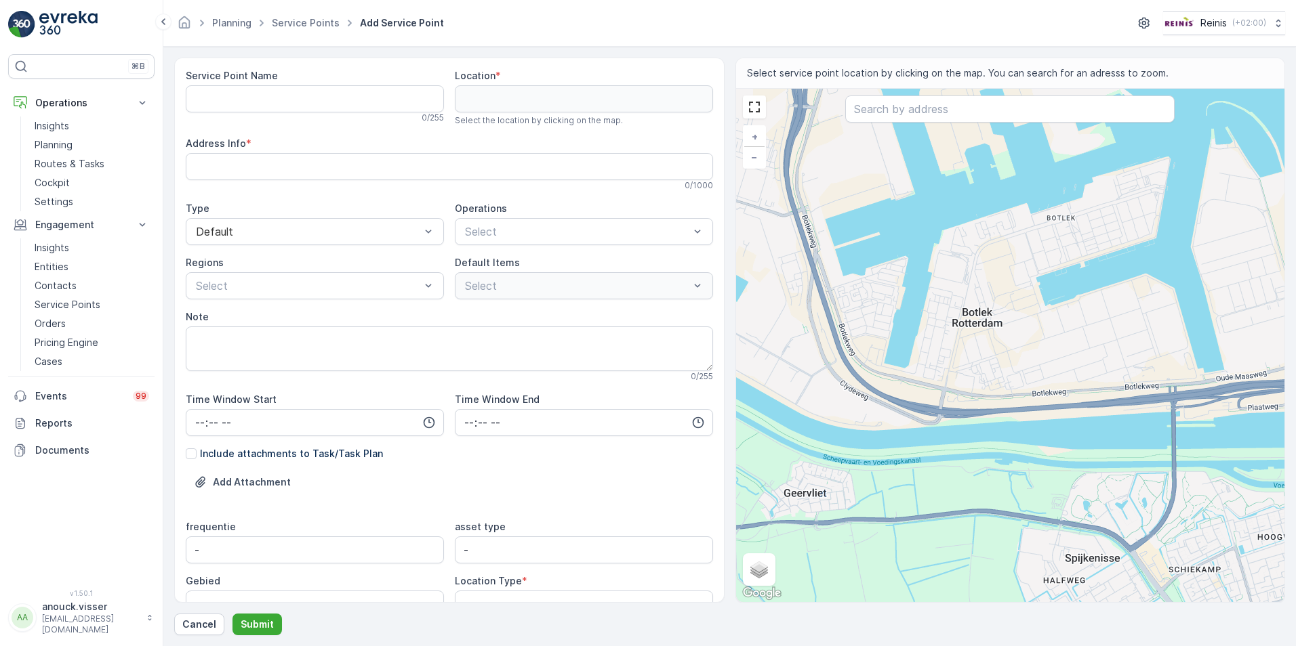
drag, startPoint x: 970, startPoint y: 434, endPoint x: 882, endPoint y: 337, distance: 131.9
click at [890, 354] on div "+ − Satellite Roadmap Terrain Hybrid Leaflet Keyboard shortcuts Map Data Map da…" at bounding box center [1010, 346] width 549 height 514
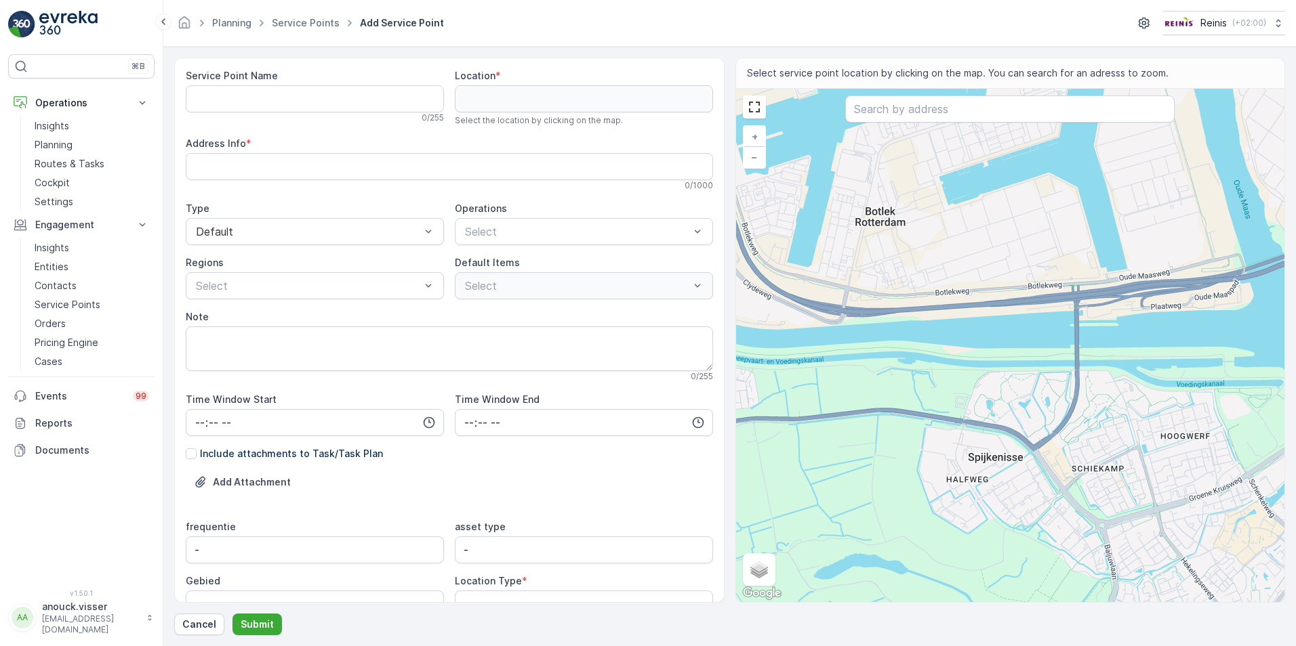
drag, startPoint x: 1000, startPoint y: 486, endPoint x: 861, endPoint y: 350, distance: 194.6
click at [860, 356] on div "+ − Satellite Roadmap Terrain Hybrid Leaflet Keyboard shortcuts Map Data Map da…" at bounding box center [1010, 346] width 549 height 514
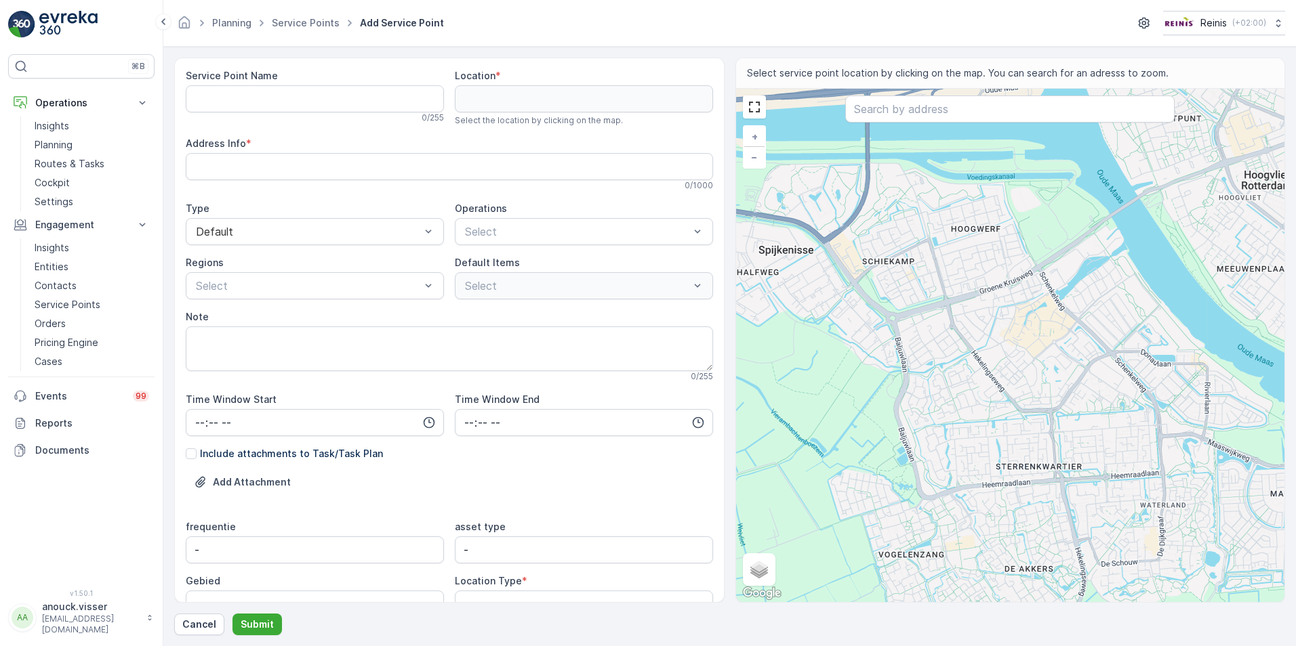
drag, startPoint x: 1012, startPoint y: 482, endPoint x: 933, endPoint y: 427, distance: 96.4
click at [934, 426] on div "+ − Satellite Roadmap Terrain Hybrid Leaflet Keyboard shortcuts Map Data Map da…" at bounding box center [1010, 346] width 549 height 514
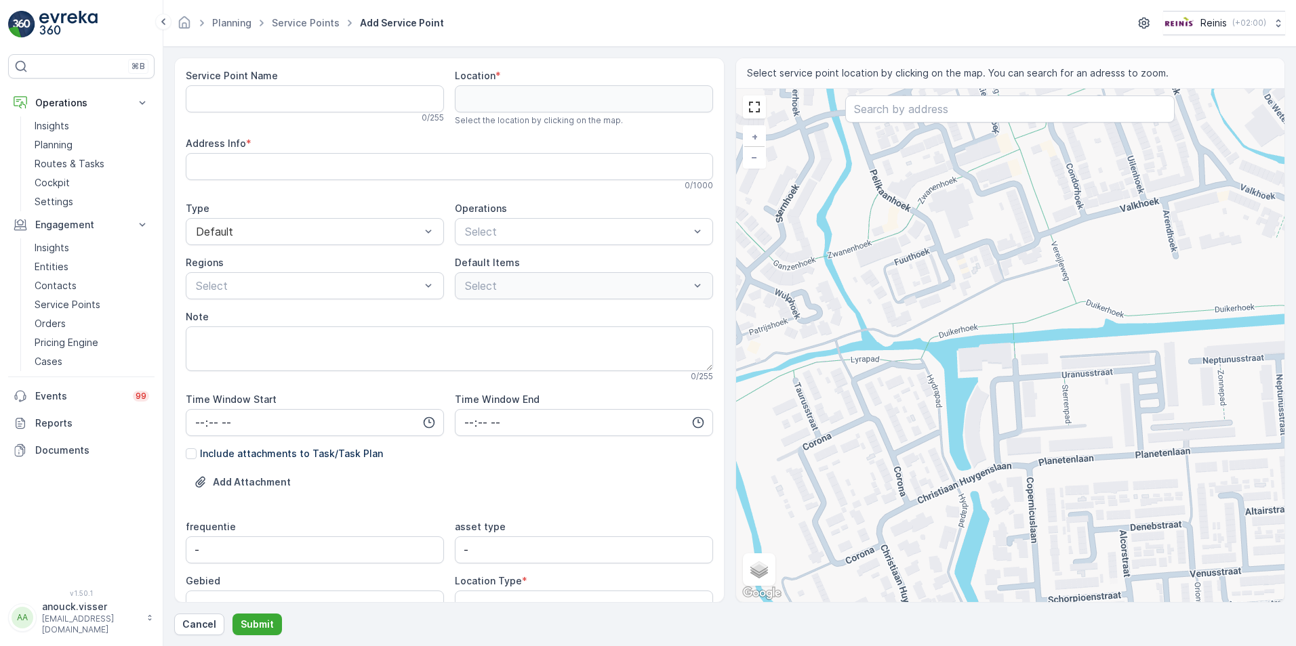
click at [1046, 382] on div "+ − Satellite Roadmap Terrain Hybrid Leaflet Keyboard shortcuts Map Data Map da…" at bounding box center [1010, 346] width 549 height 514
type input "51.842114911023984,4.3187833347756355"
type Info "[STREET_ADDRESS]"
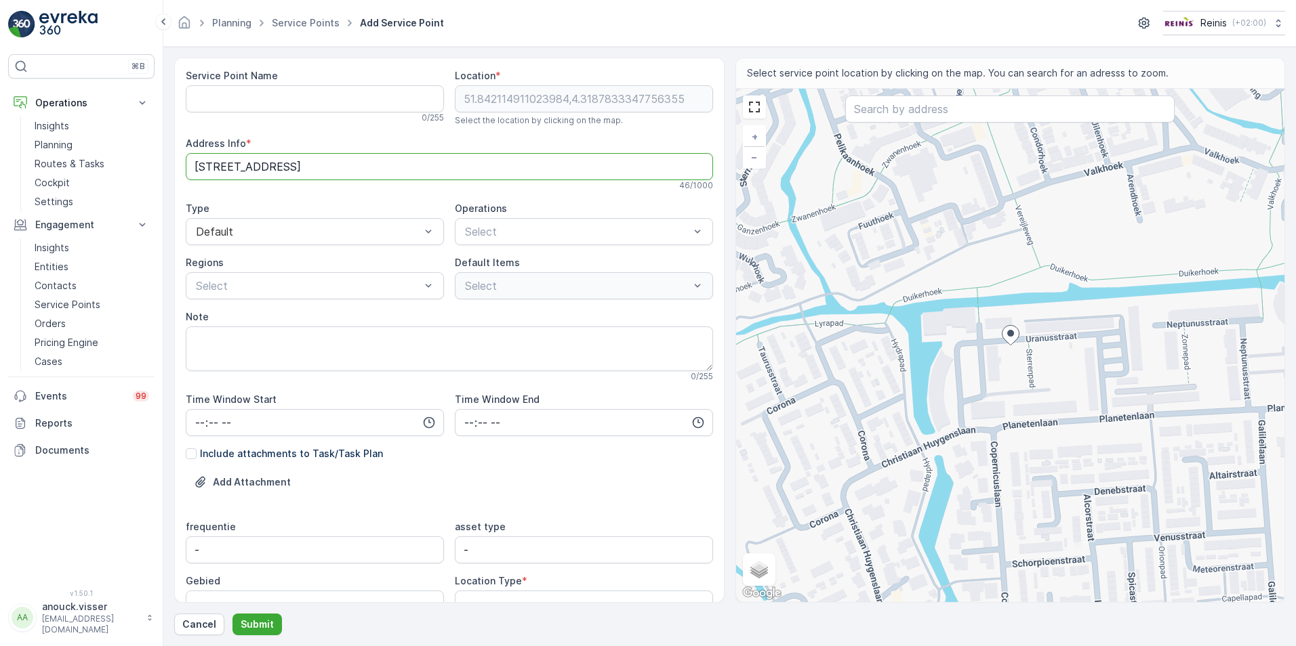
drag, startPoint x: 260, startPoint y: 164, endPoint x: 180, endPoint y: 161, distance: 80.0
click at [180, 161] on div "Service Point Name 0 / 255 Location * [GEOGRAPHIC_DATA] Select the location by …" at bounding box center [449, 331] width 550 height 546
click at [229, 100] on Name "Service Point Name" at bounding box center [315, 98] width 258 height 27
type Name "v"
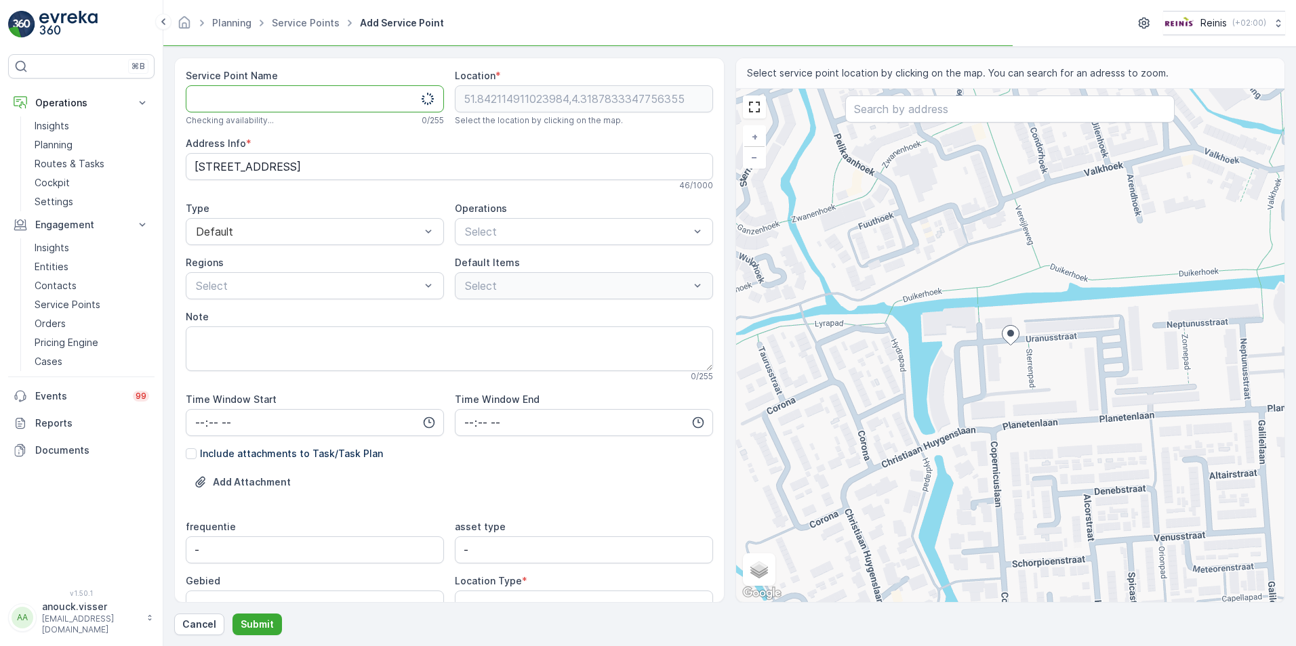
paste Name "Sterrenpad 1"
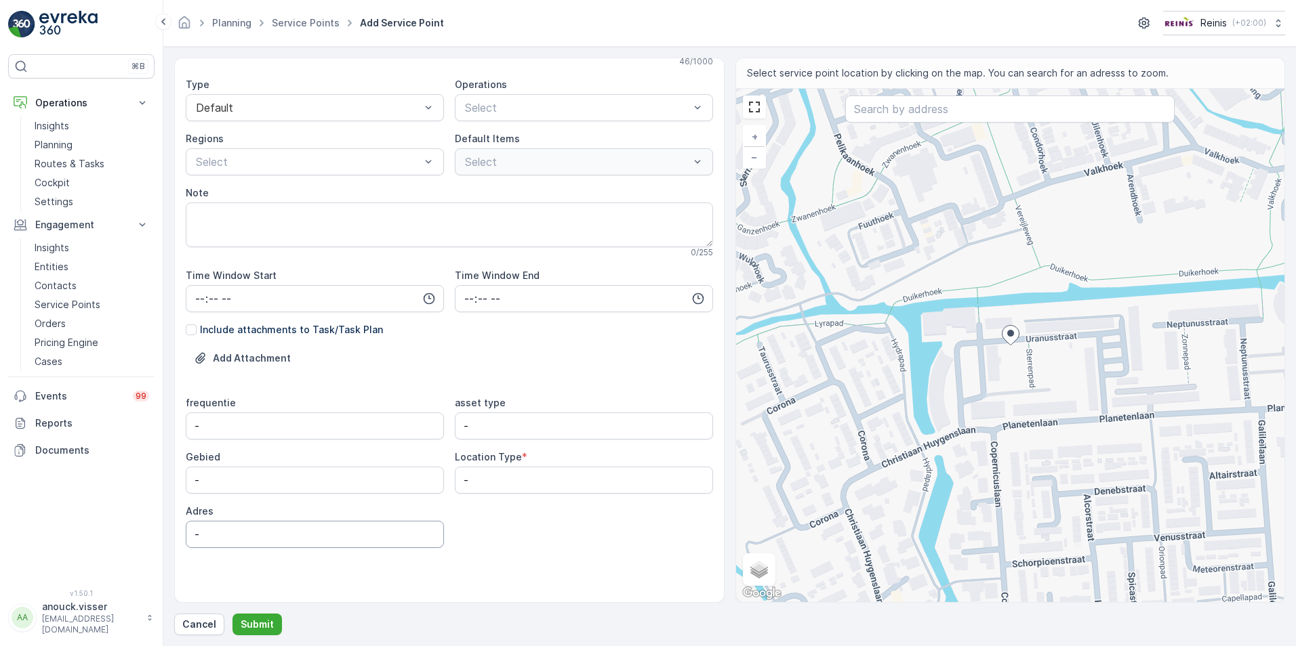
type Name "Sterrenpad 1"
paste input "Sterrenpad 1"
drag, startPoint x: 231, startPoint y: 537, endPoint x: 157, endPoint y: 540, distance: 73.9
click at [157, 540] on div "⌘B Operations Insights Planning Routes & Tasks Cockpit Settings Engagement Insi…" at bounding box center [648, 323] width 1296 height 646
type input "Sterrenpad 1"
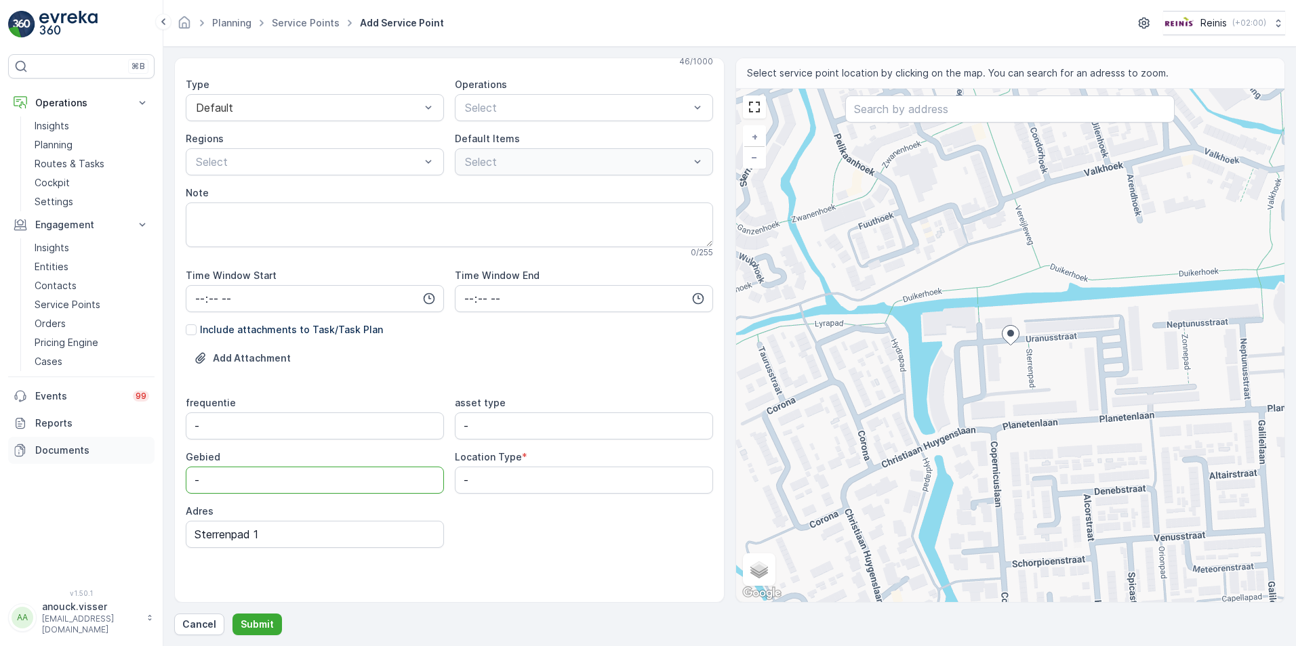
drag, startPoint x: 266, startPoint y: 485, endPoint x: 135, endPoint y: 461, distance: 133.7
click at [136, 462] on div "⌘B Operations Insights Planning Routes & Tasks Cockpit Settings Engagement Insi…" at bounding box center [648, 323] width 1296 height 646
type input "Sterrenkwartier"
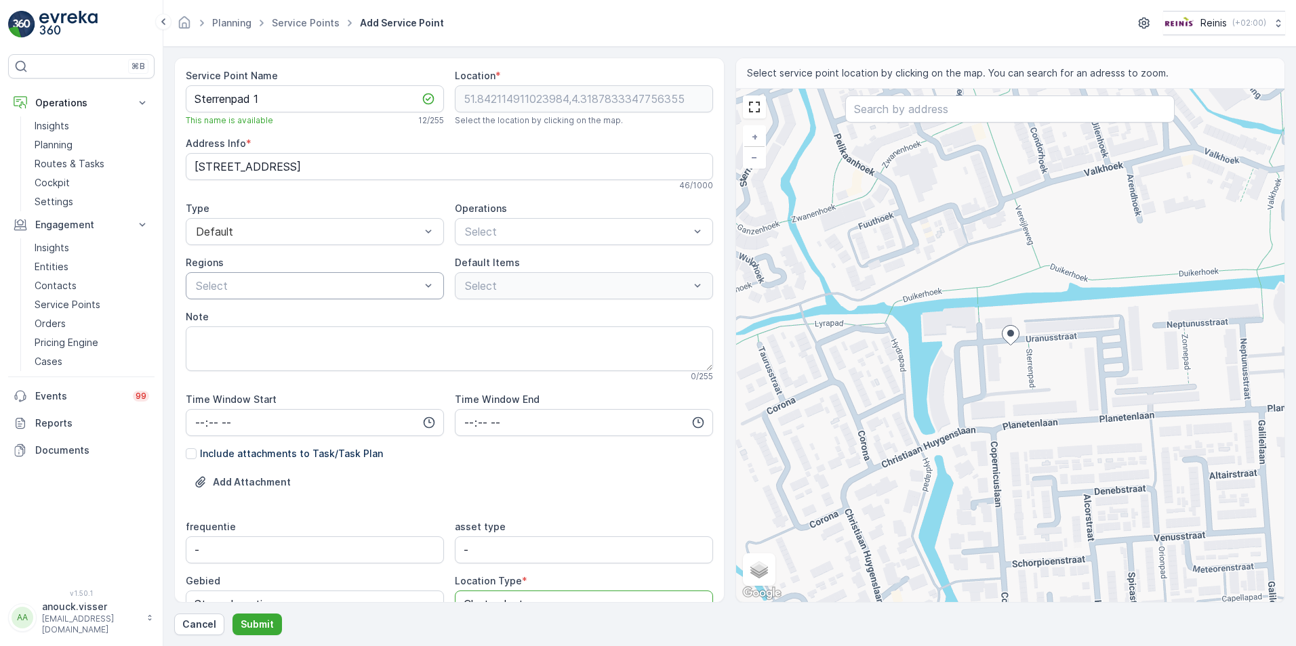
type Type "Clusterplaat"
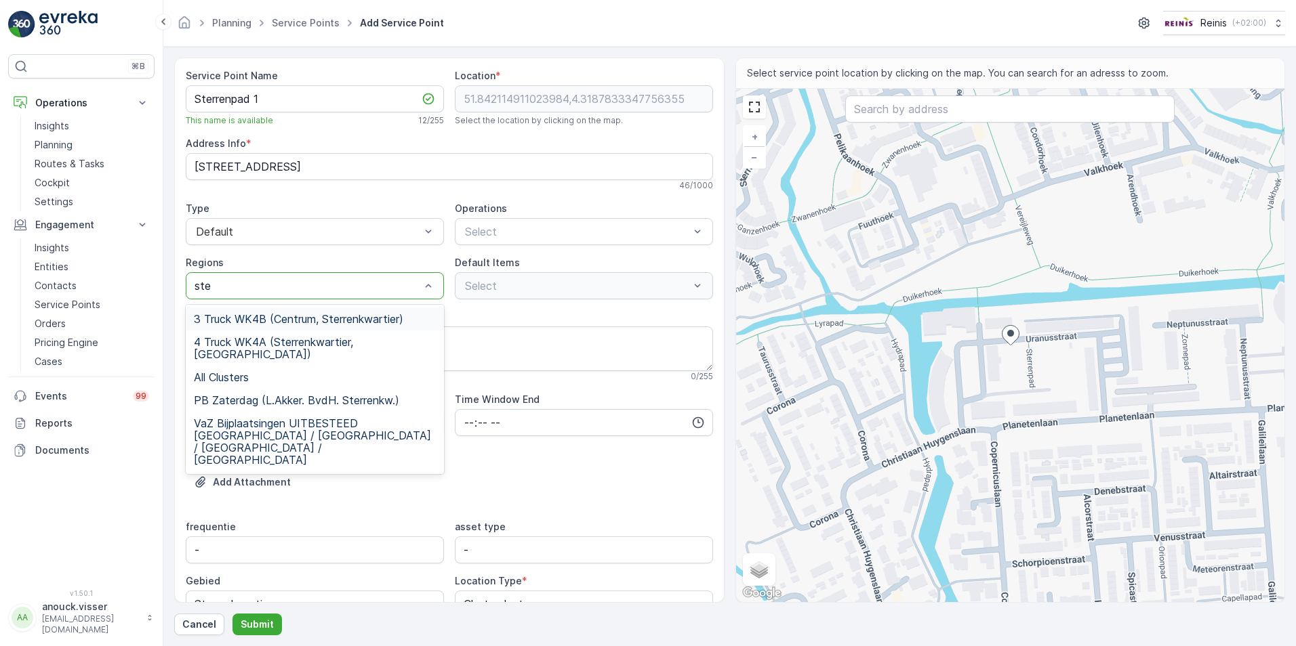
type input "ster"
click at [300, 322] on span "3 Truck WK4B (Centrum, Sterrenkwartier)" at bounding box center [298, 319] width 209 height 12
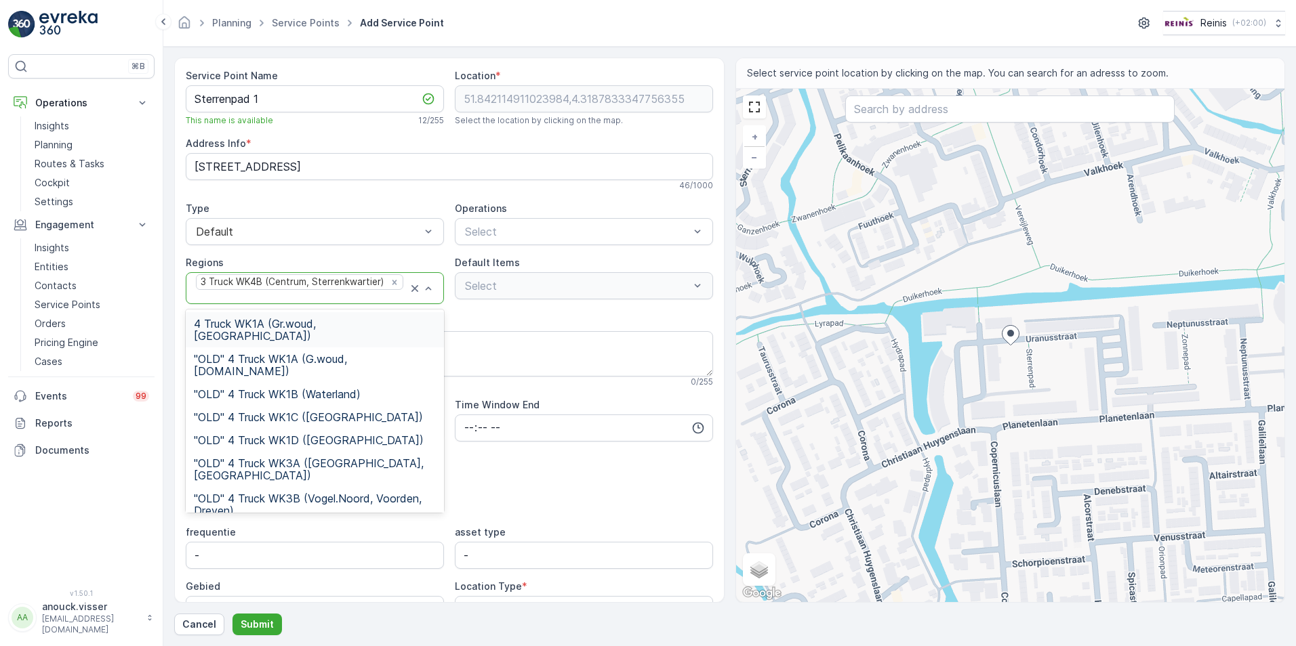
click at [321, 297] on div at bounding box center [300, 297] width 213 height 12
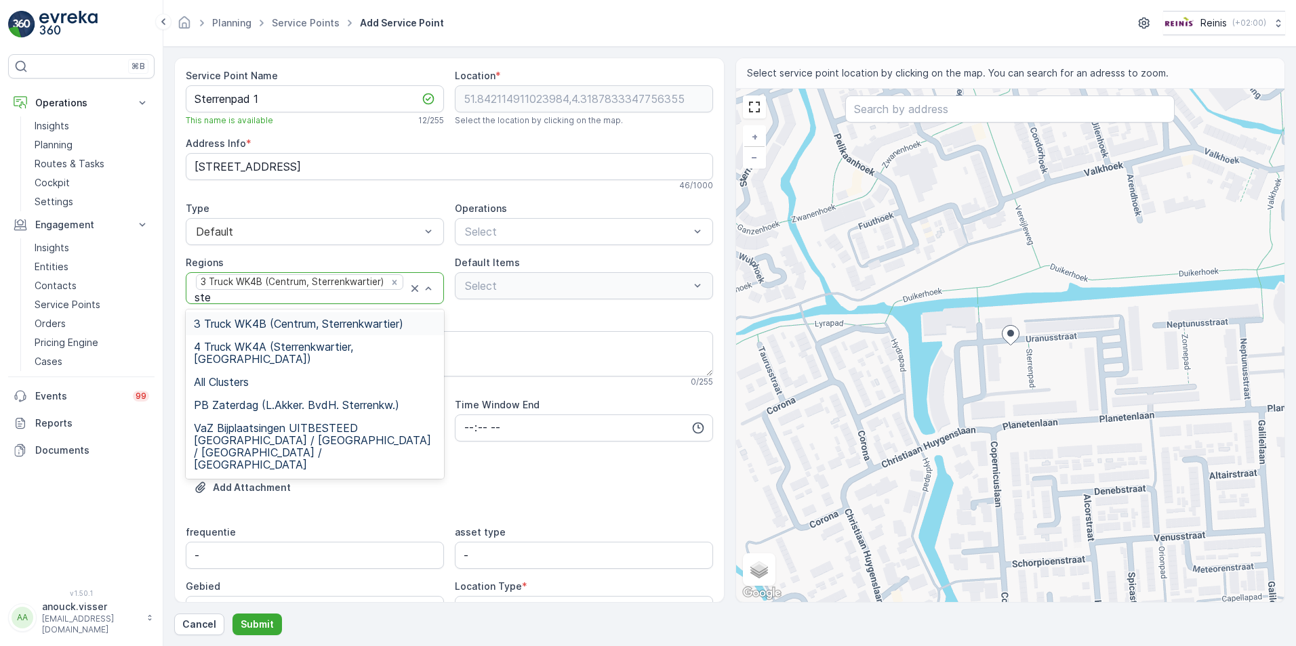
type input "ster"
click at [337, 353] on span "4 Truck WK4A (Sterrenkwartier, [GEOGRAPHIC_DATA])" at bounding box center [315, 353] width 242 height 24
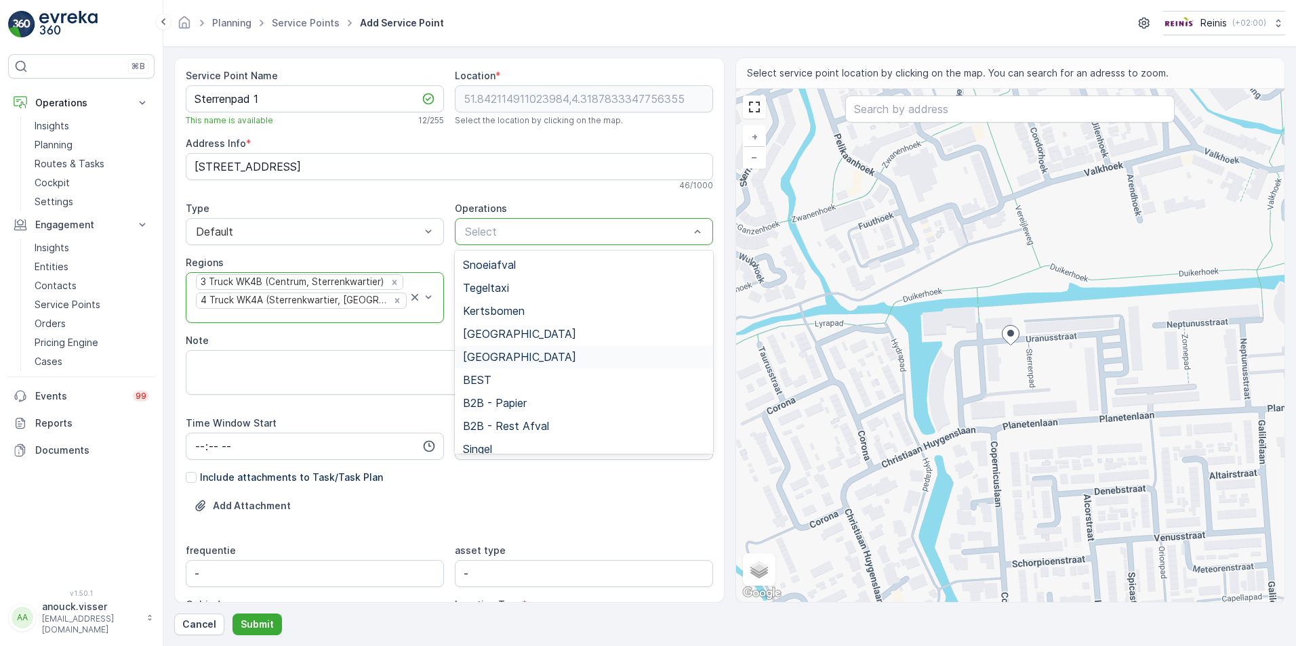
click at [523, 356] on span "[GEOGRAPHIC_DATA]" at bounding box center [519, 357] width 113 height 12
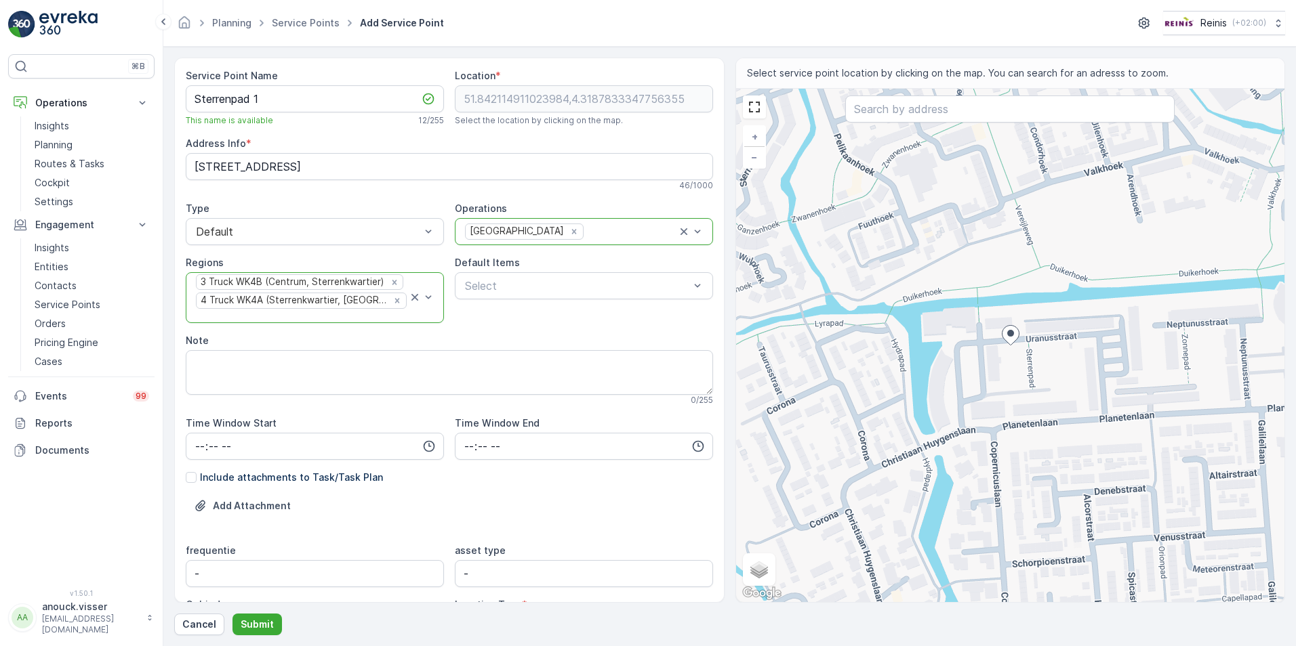
click at [585, 227] on div at bounding box center [631, 232] width 92 height 12
type input "gr"
click at [505, 306] on div "Grofvuil" at bounding box center [584, 311] width 242 height 12
click at [625, 239] on div "Huis aan Huis Grofvuil" at bounding box center [570, 231] width 213 height 18
type input "opk"
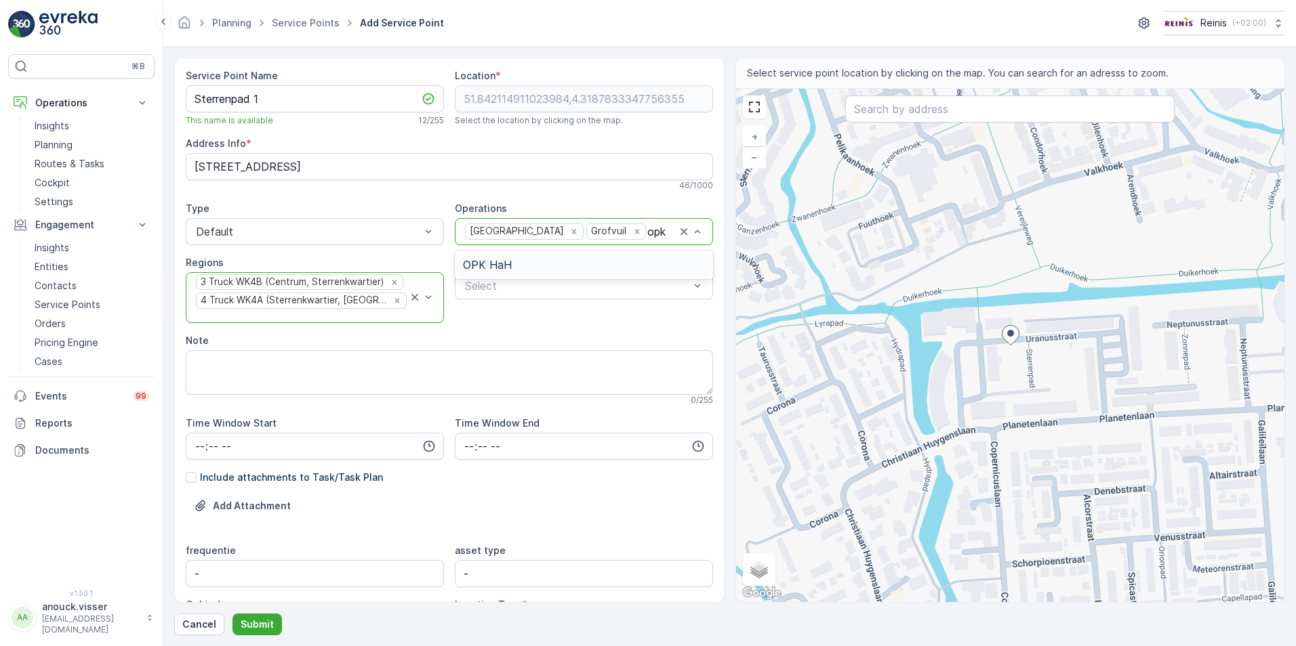
click at [619, 260] on div "OPK HaH" at bounding box center [584, 265] width 242 height 12
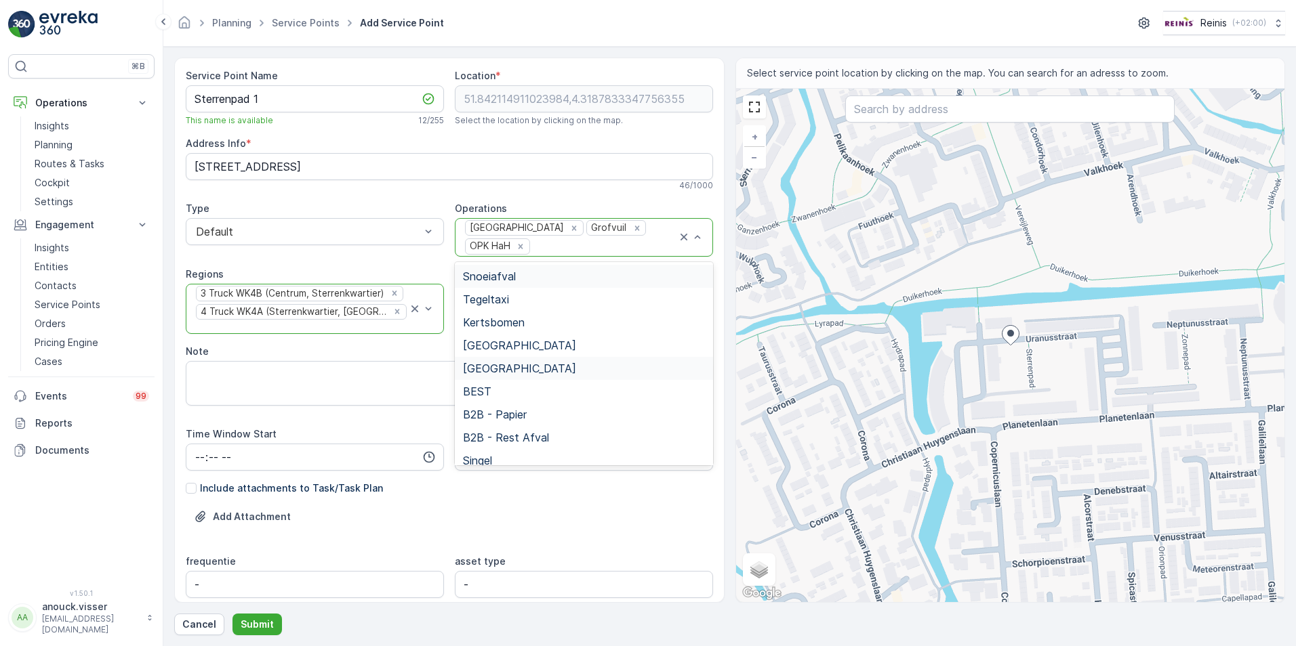
click at [611, 245] on div at bounding box center [604, 247] width 146 height 12
type input "gft"
click at [573, 276] on div "GFT HaH" at bounding box center [584, 276] width 242 height 12
click at [560, 249] on div at bounding box center [594, 247] width 127 height 12
type input "pmd"
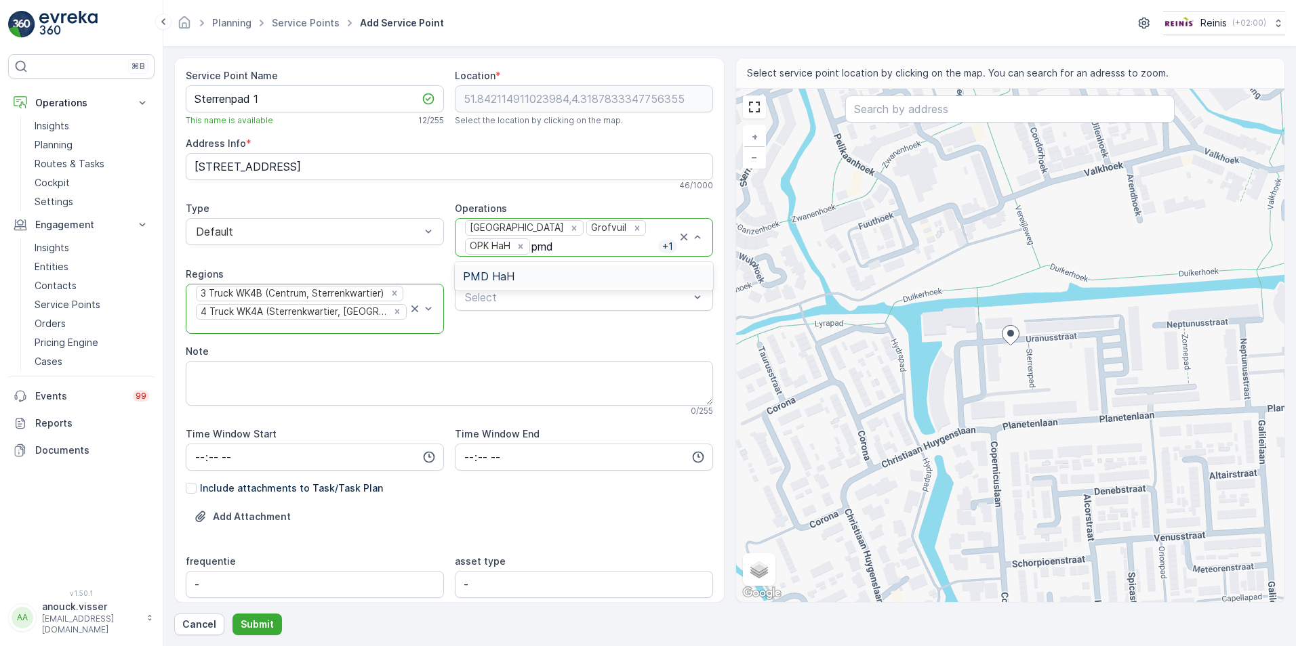
click at [539, 267] on div "PMD HaH" at bounding box center [584, 276] width 258 height 23
click at [559, 306] on div "Select" at bounding box center [584, 297] width 258 height 27
click at [559, 307] on div "Select" at bounding box center [584, 297] width 258 height 27
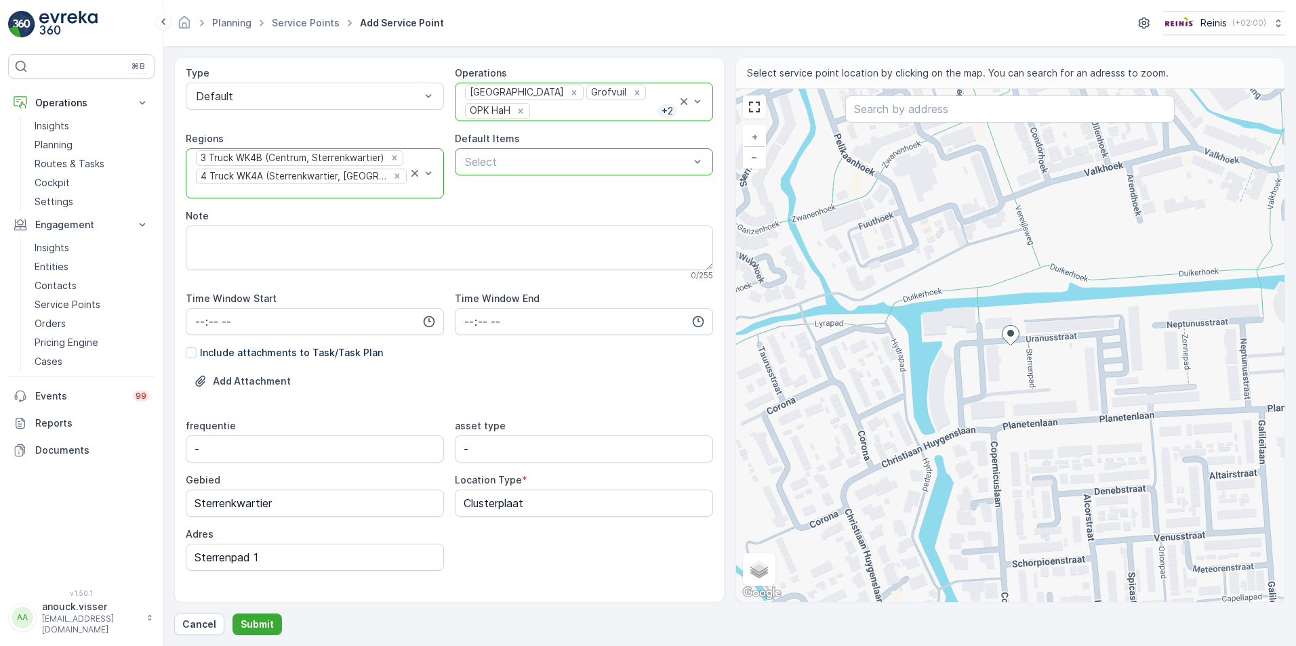
scroll to position [159, 0]
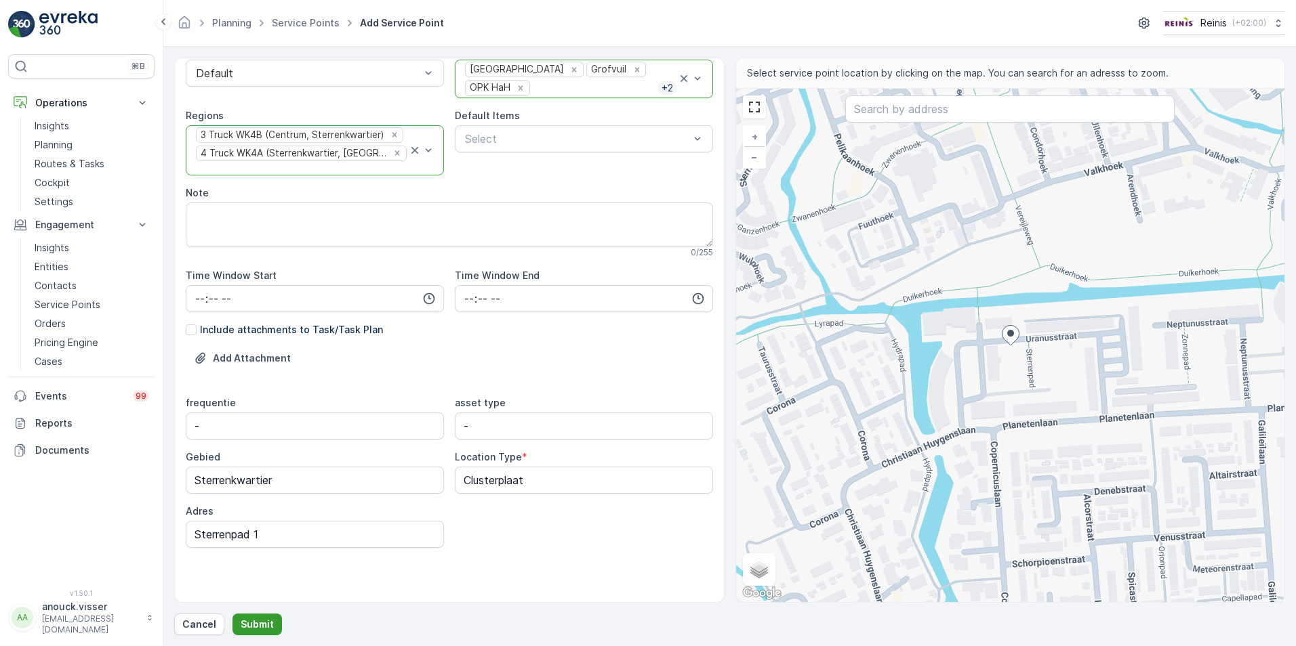
click at [256, 627] on p "Submit" at bounding box center [257, 625] width 33 height 14
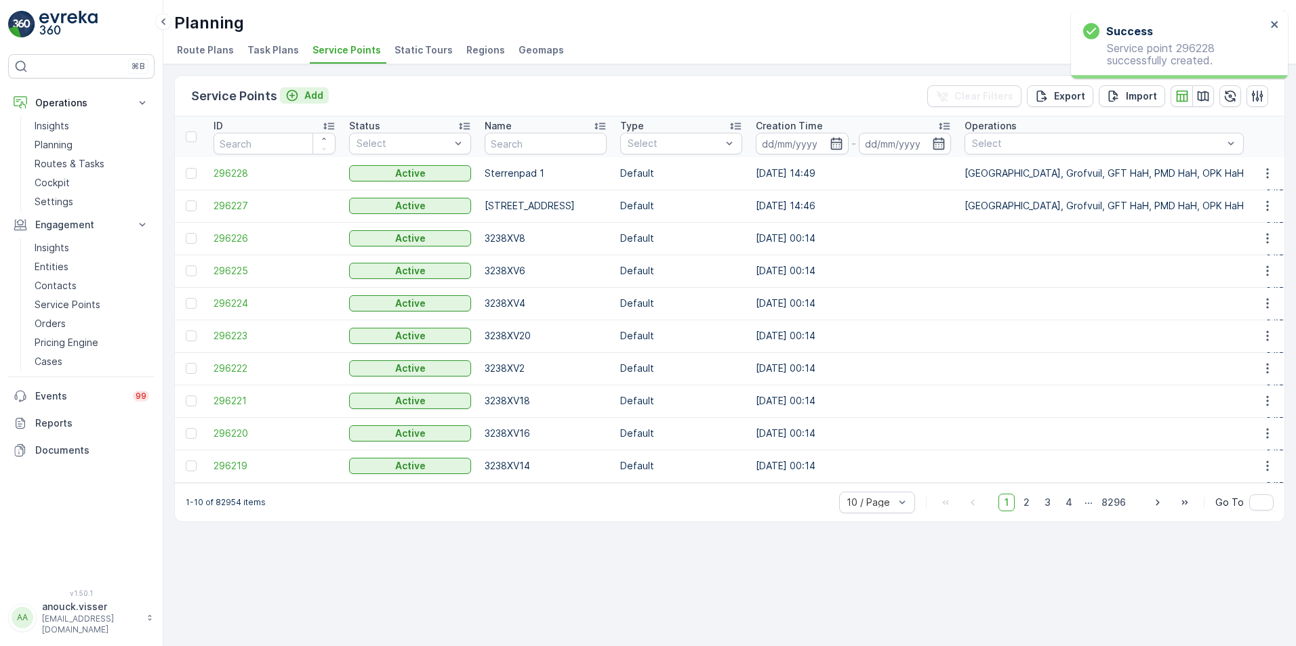
click at [298, 98] on div "Add" at bounding box center [304, 96] width 38 height 14
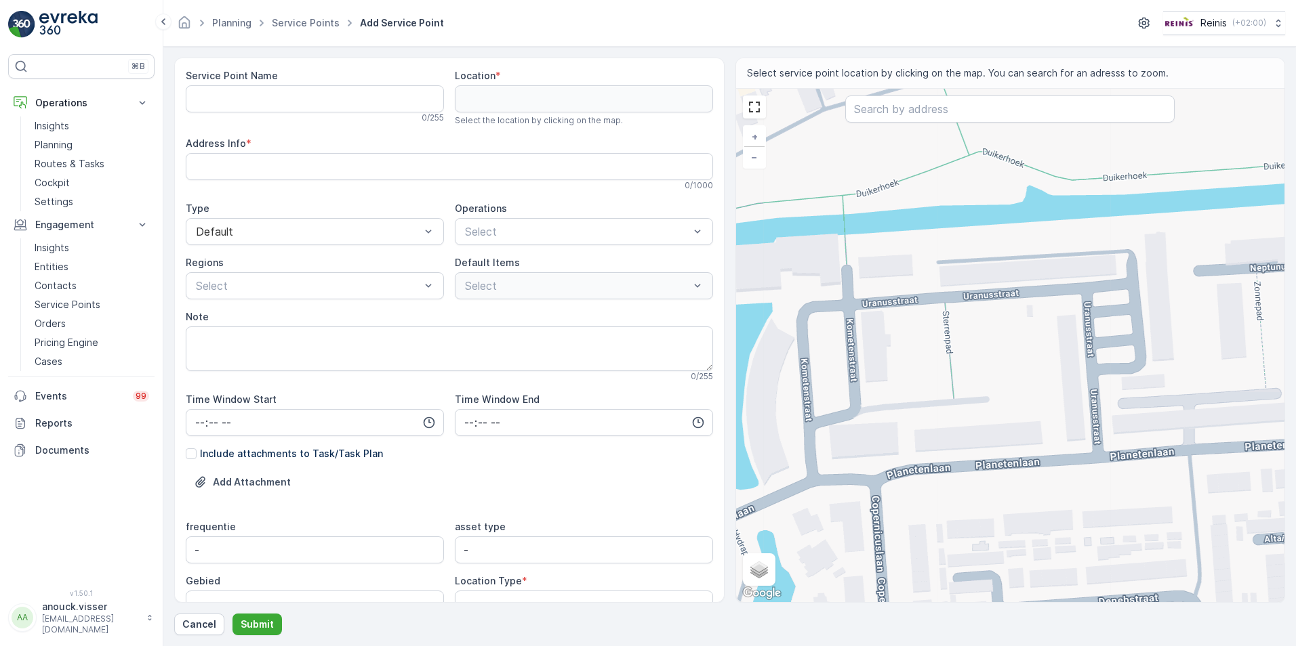
drag, startPoint x: 890, startPoint y: 352, endPoint x: 986, endPoint y: 350, distance: 95.6
click at [986, 350] on div "+ − Satellite Roadmap Terrain Hybrid Leaflet Keyboard shortcuts Map Data Map da…" at bounding box center [1010, 346] width 549 height 514
click at [1014, 308] on div "+ − Satellite Roadmap Terrain Hybrid Leaflet Keyboard shortcuts Map Data Map da…" at bounding box center [1010, 346] width 549 height 514
type input "51.84213148252868,4.3196207307016765"
type Info "[STREET_ADDRESS]"
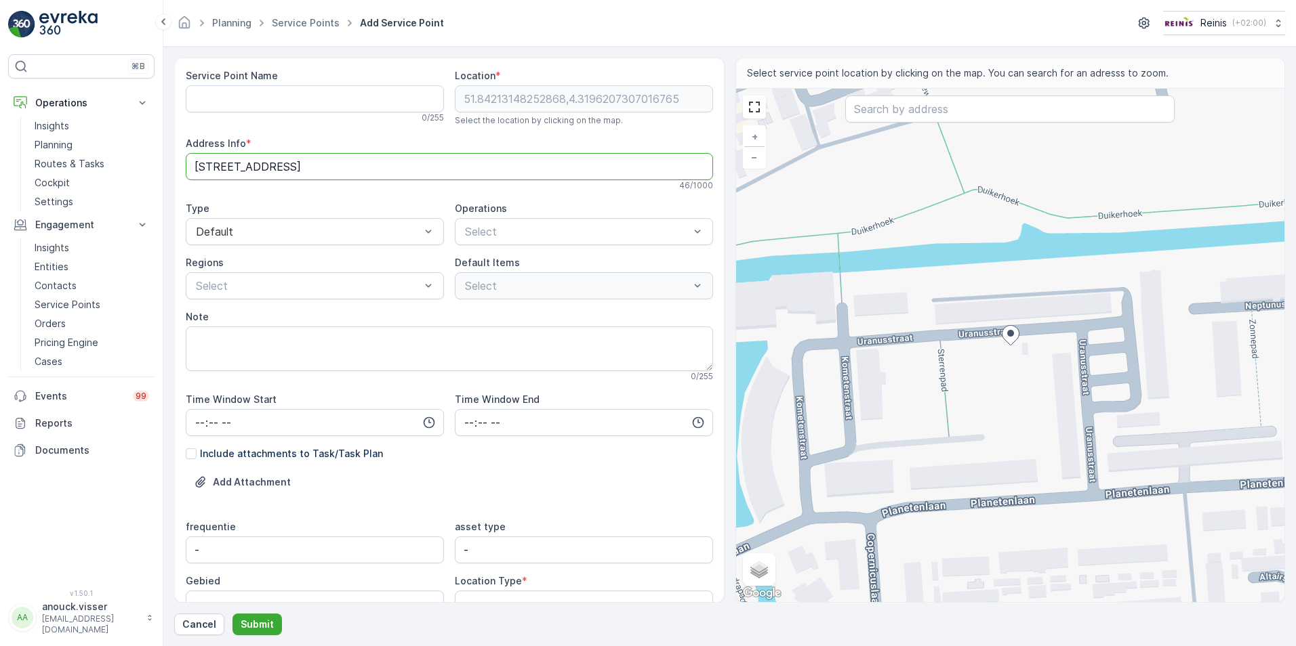
drag, startPoint x: 259, startPoint y: 164, endPoint x: 194, endPoint y: 136, distance: 70.7
click at [171, 172] on form "Service Point Name 0 / 255 Location * [GEOGRAPHIC_DATA] Select the location by …" at bounding box center [729, 347] width 1132 height 600
click at [241, 95] on Name "Service Point Name" at bounding box center [315, 98] width 258 height 27
paste Name "Sterrenpad 2"
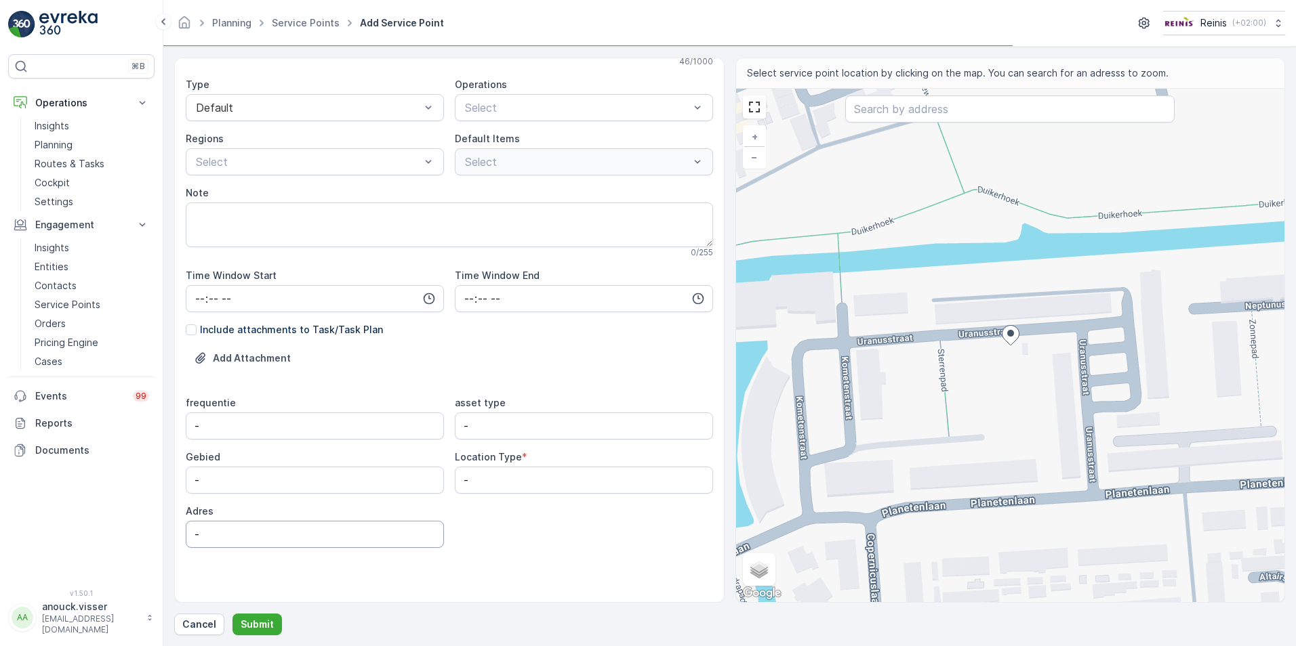
type Name "Sterrenpad 2"
paste input "Sterrenpad 2"
drag, startPoint x: 182, startPoint y: 534, endPoint x: 151, endPoint y: 489, distance: 54.5
click at [96, 527] on div "⌘B Operations Insights Planning Routes & Tasks Cockpit Settings Engagement Insi…" at bounding box center [648, 323] width 1296 height 646
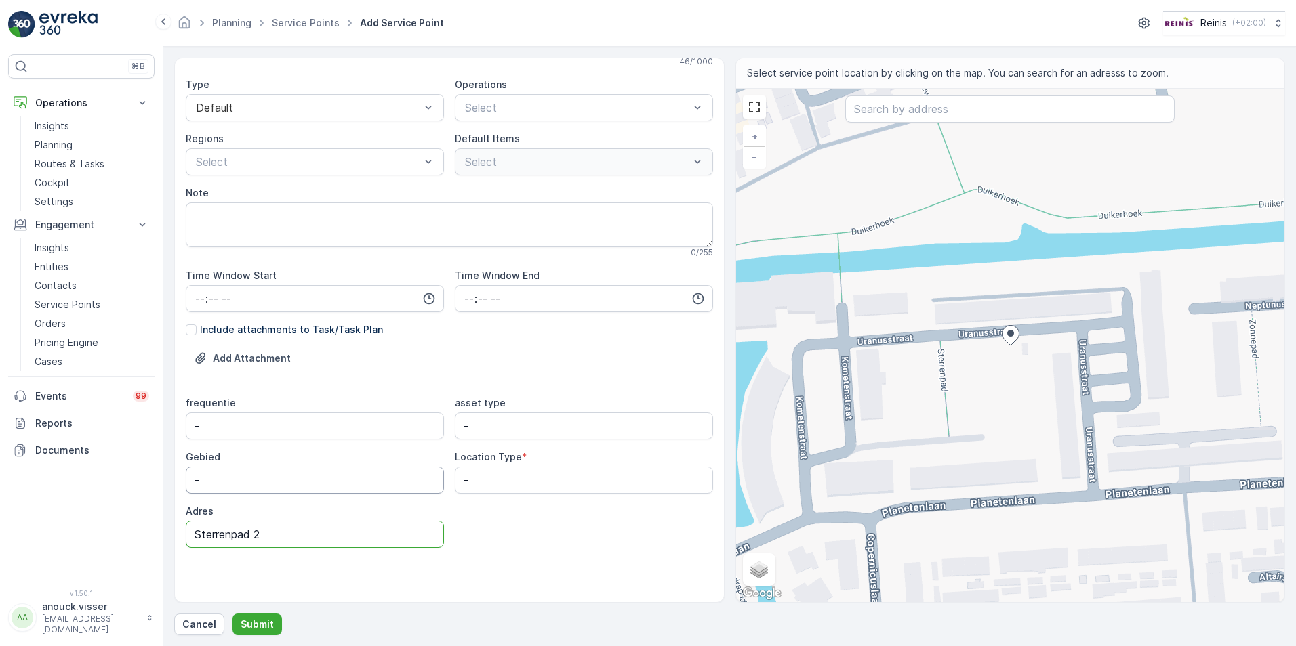
type input "Sterrenpad 2"
drag, startPoint x: 232, startPoint y: 470, endPoint x: -102, endPoint y: 377, distance: 346.9
click at [0, 377] on html "⌘B Operations Insights Planning Routes & Tasks Cockpit Settings Engagement Insi…" at bounding box center [648, 323] width 1296 height 646
type input "Sterrenkwartier"
drag, startPoint x: 552, startPoint y: 480, endPoint x: 375, endPoint y: 464, distance: 177.6
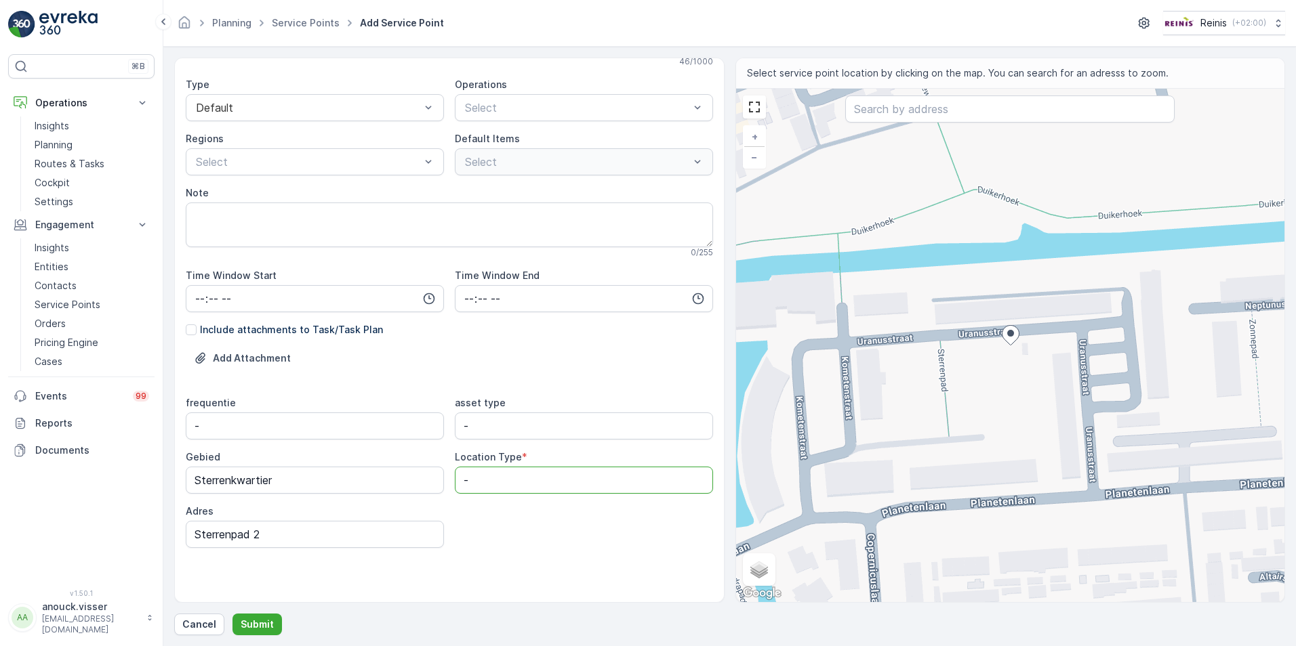
click at [375, 464] on div "frequentie - asset type - Gebied Sterrenkwartier Location Type * - Adres Sterre…" at bounding box center [449, 472] width 527 height 152
type Type "Clusterplaat"
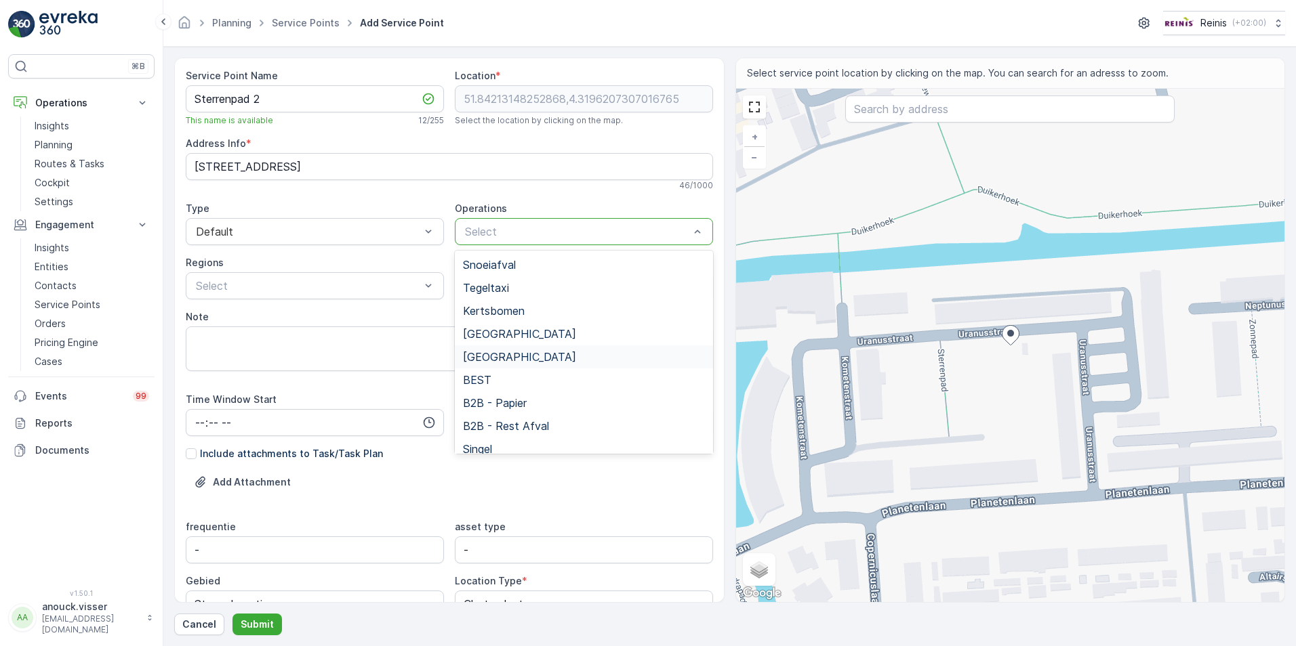
click at [523, 361] on span "[GEOGRAPHIC_DATA]" at bounding box center [519, 357] width 113 height 12
click at [585, 233] on div at bounding box center [631, 232] width 92 height 12
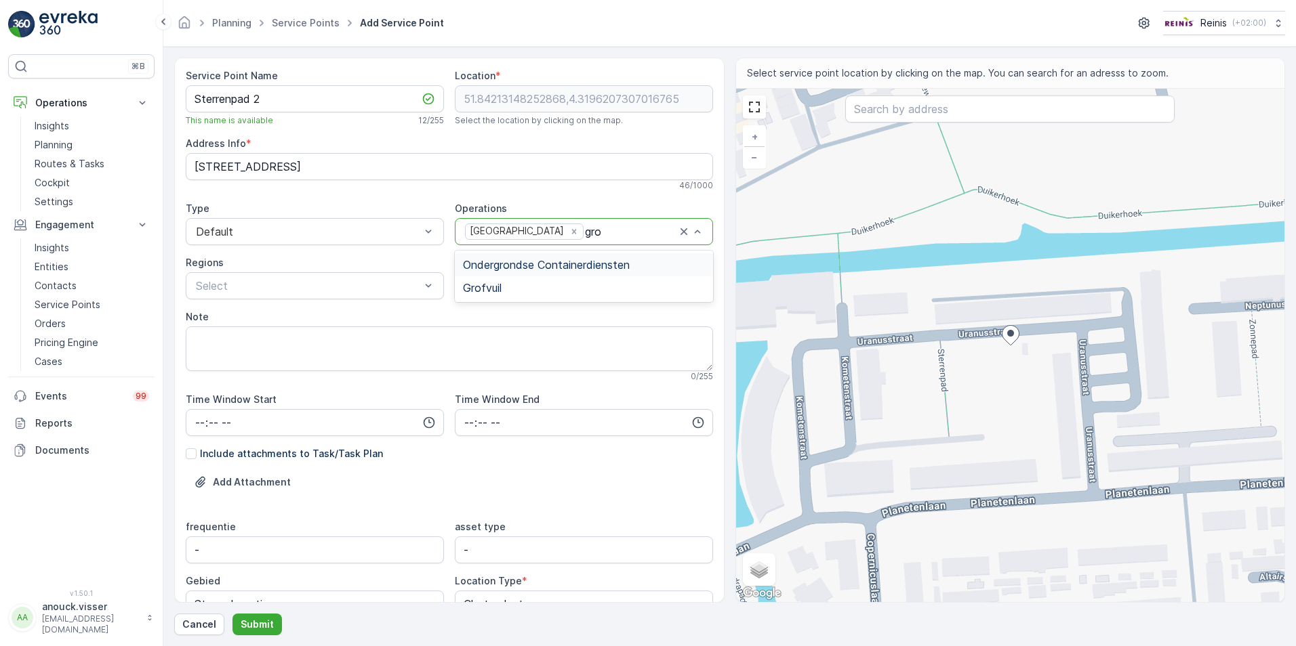
type input "grof"
click at [554, 263] on div "Grofvuil" at bounding box center [584, 265] width 242 height 12
click at [647, 229] on div at bounding box center [661, 232] width 29 height 12
type input "pmd"
click at [607, 258] on div "PMD HaH" at bounding box center [584, 264] width 258 height 23
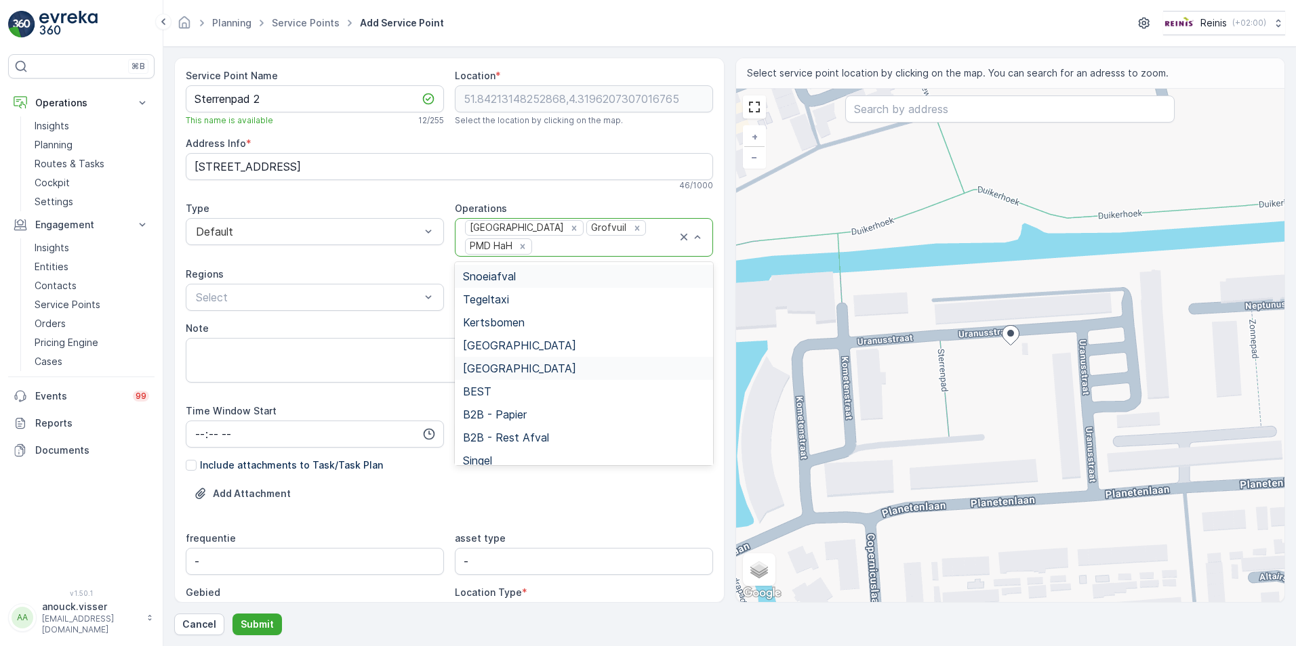
click at [633, 241] on div at bounding box center [605, 247] width 144 height 12
type input "opk"
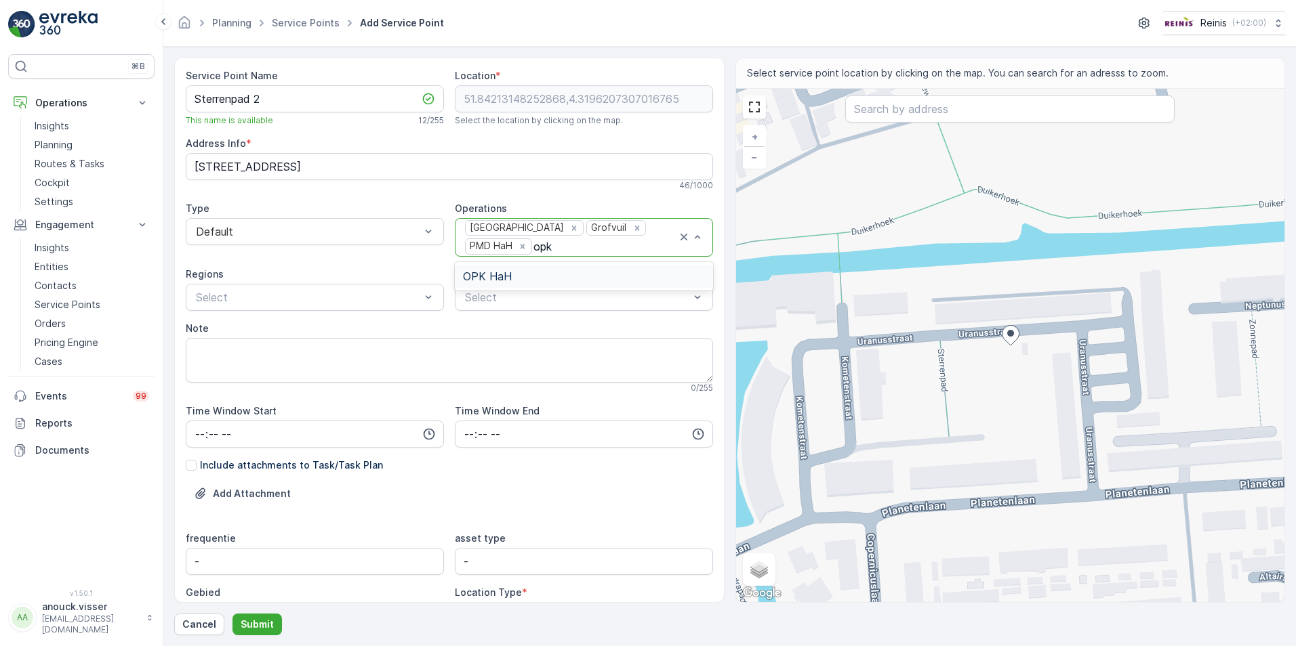
click at [614, 271] on div "OPK HaH" at bounding box center [584, 276] width 242 height 12
click at [618, 242] on div at bounding box center [595, 247] width 125 height 12
type input "gft"
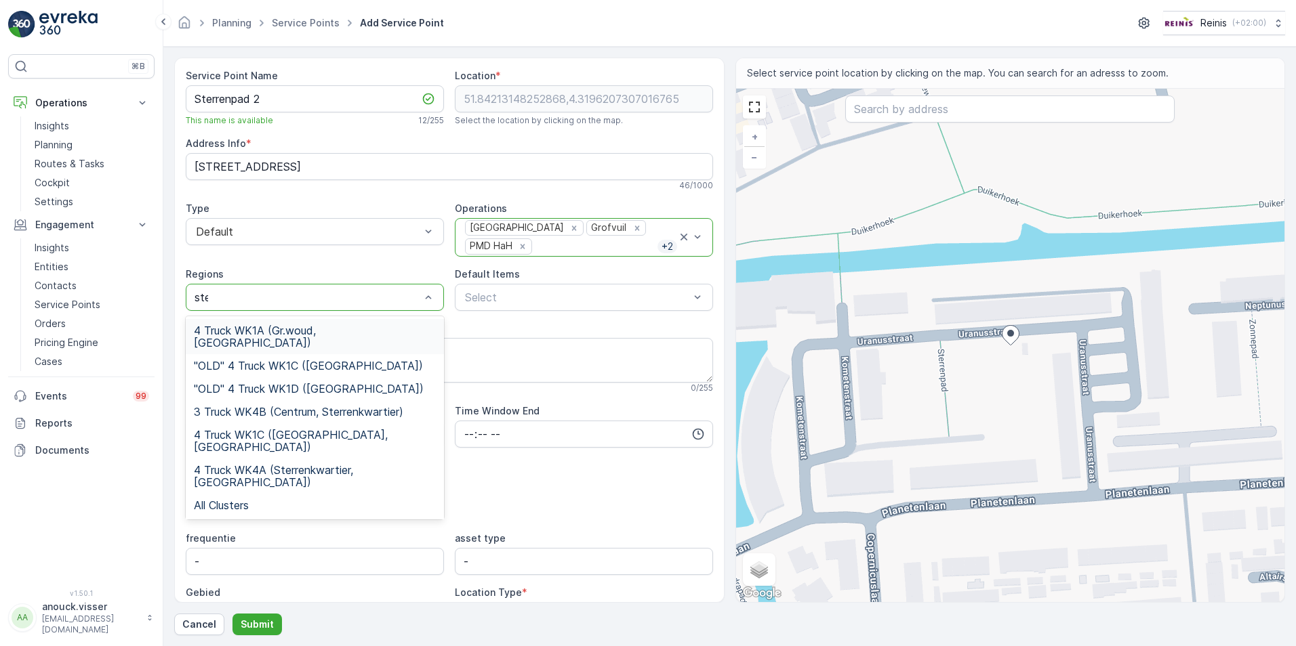
type input "ster"
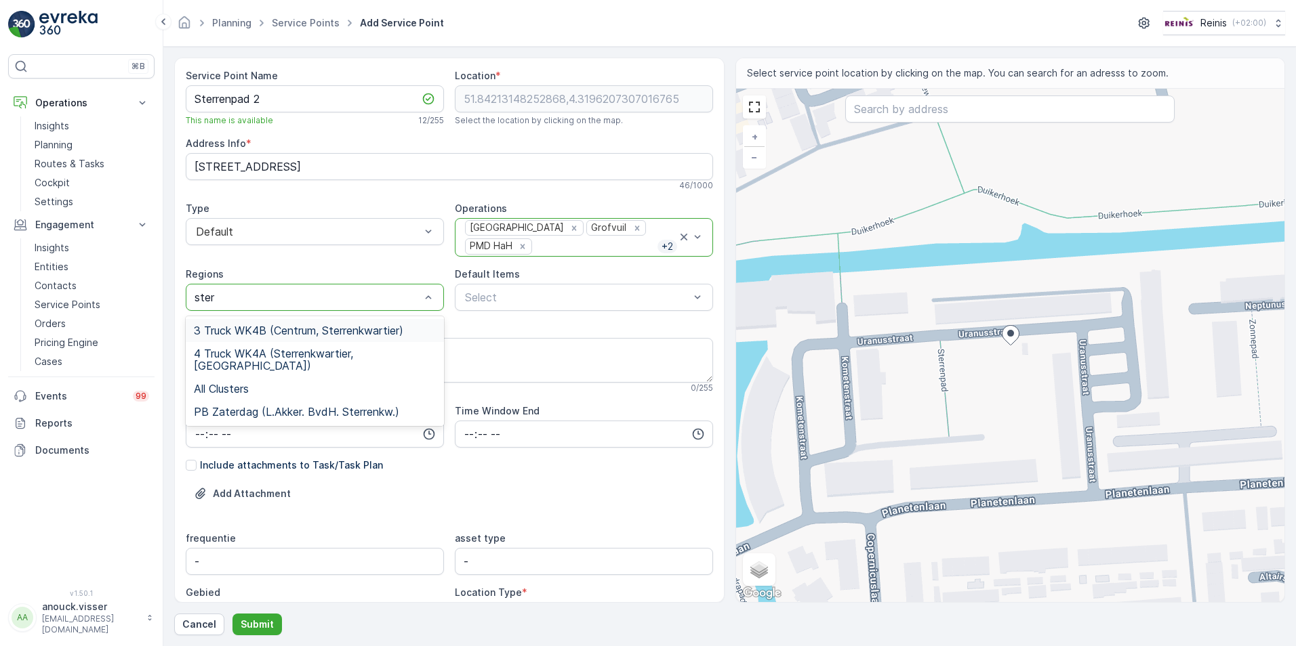
click at [367, 327] on span "3 Truck WK4B (Centrum, Sterrenkwartier)" at bounding box center [298, 331] width 209 height 12
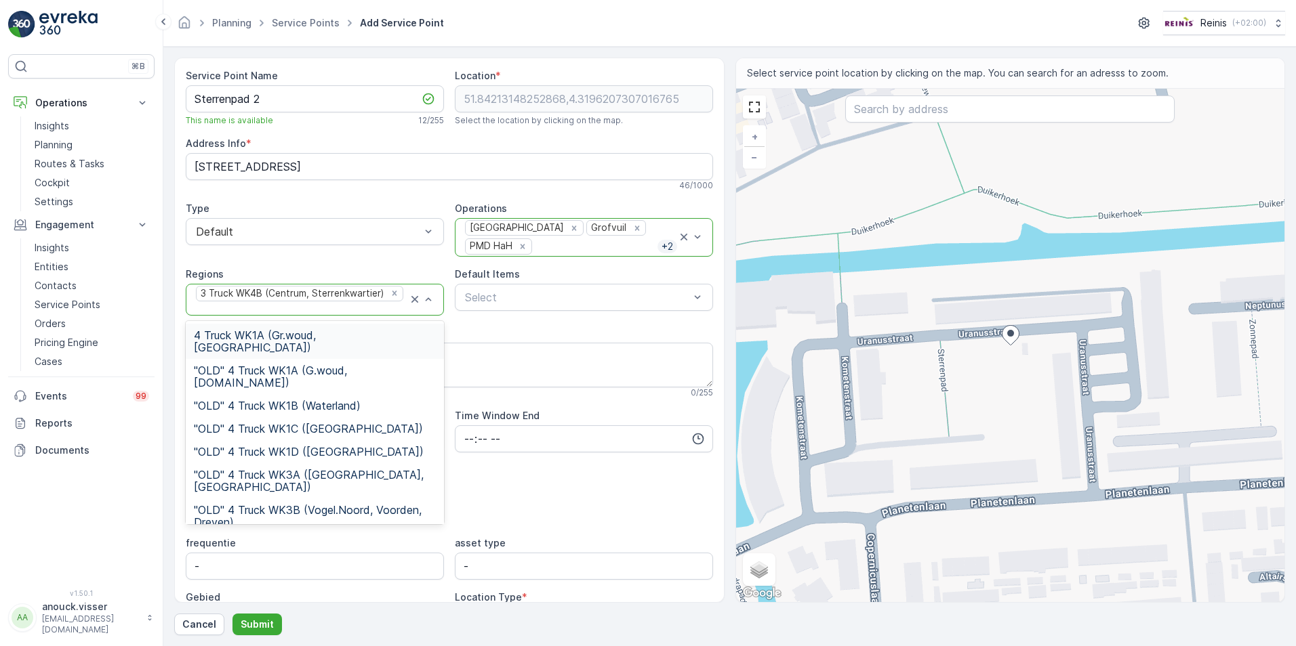
click at [356, 304] on div at bounding box center [300, 309] width 213 height 12
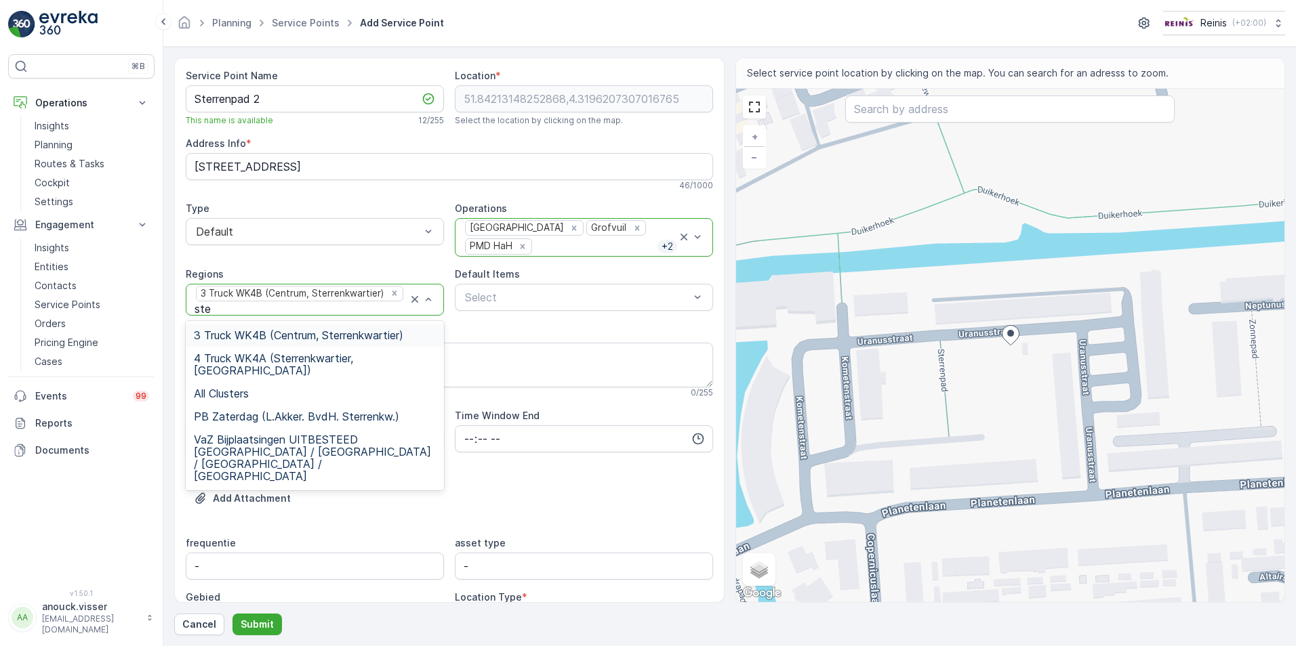
type input "ster"
drag, startPoint x: 346, startPoint y: 363, endPoint x: 465, endPoint y: 321, distance: 126.5
click at [346, 363] on span "4 Truck WK4A (Sterrenkwartier, [GEOGRAPHIC_DATA])" at bounding box center [315, 364] width 242 height 24
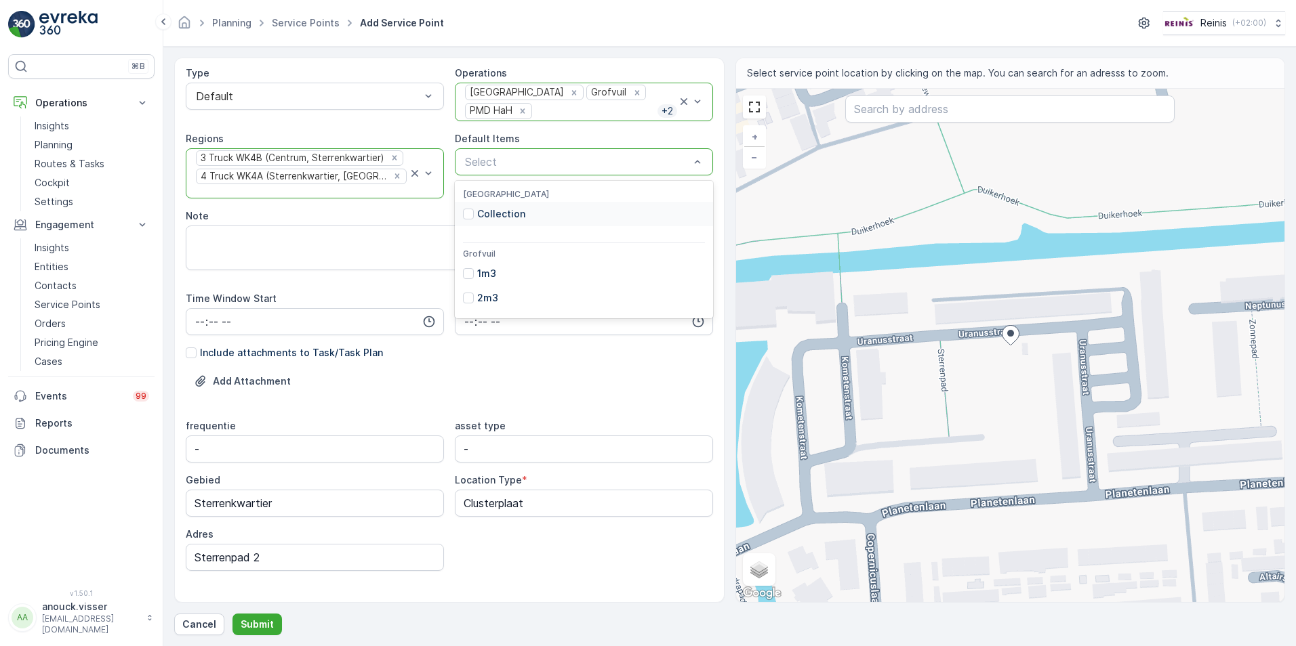
scroll to position [159, 0]
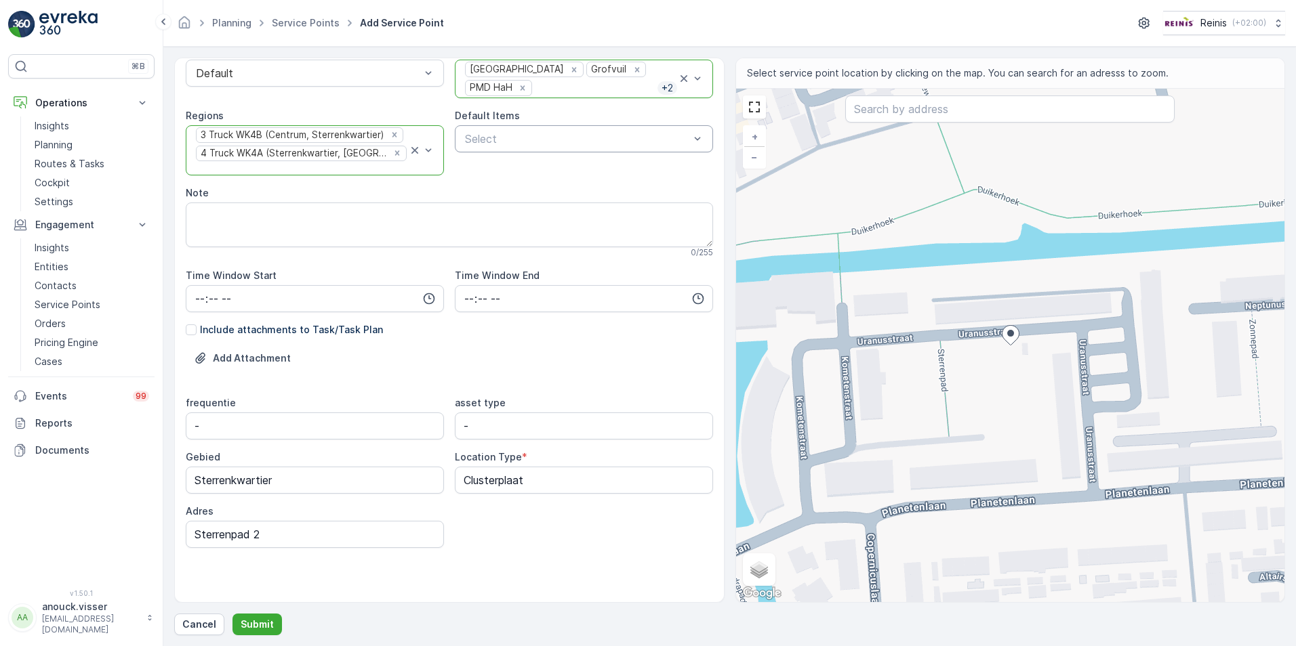
click at [367, 375] on div "Add Attachment" at bounding box center [449, 367] width 527 height 38
click at [253, 628] on p "Submit" at bounding box center [257, 625] width 33 height 14
